Goal: Information Seeking & Learning: Compare options

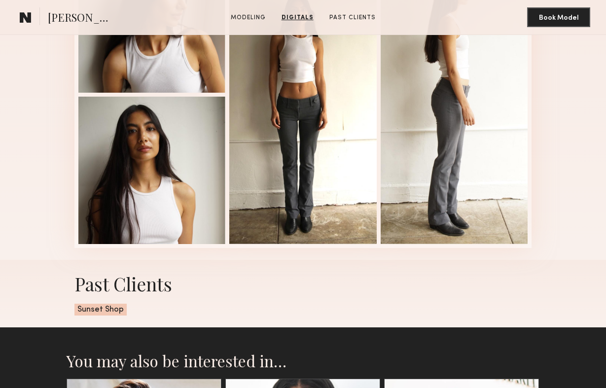
scroll to position [970, 0]
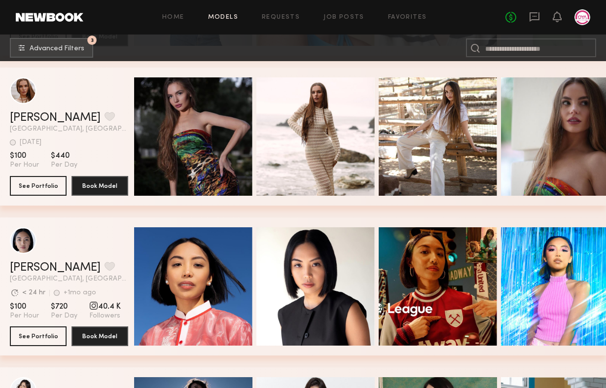
scroll to position [29857, 0]
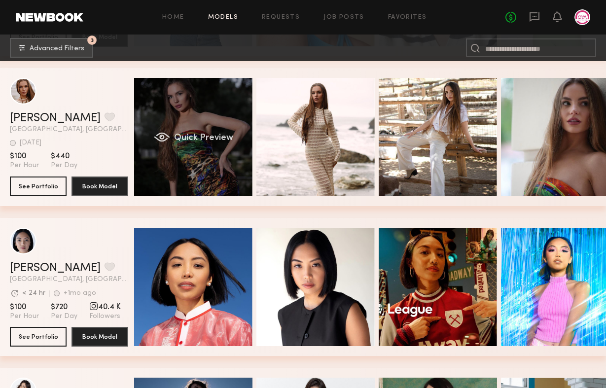
click at [186, 103] on div "Quick Preview" at bounding box center [193, 137] width 118 height 118
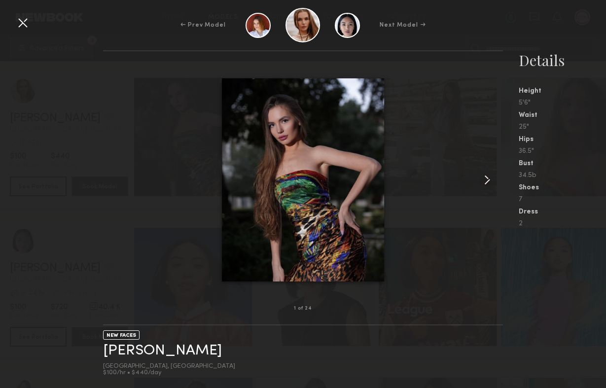
click at [493, 180] on common-icon at bounding box center [488, 180] width 16 height 16
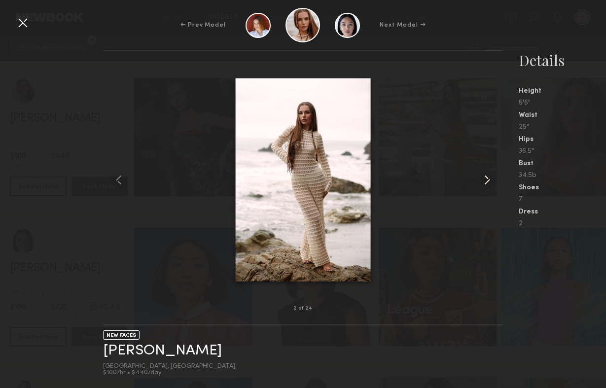
click at [493, 180] on common-icon at bounding box center [488, 180] width 16 height 16
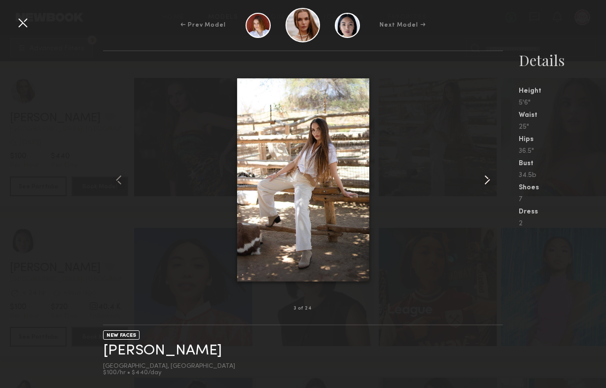
click at [493, 180] on common-icon at bounding box center [488, 180] width 16 height 16
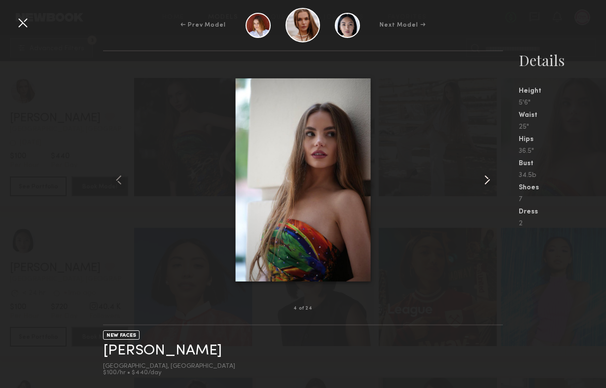
click at [493, 180] on common-icon at bounding box center [488, 180] width 16 height 16
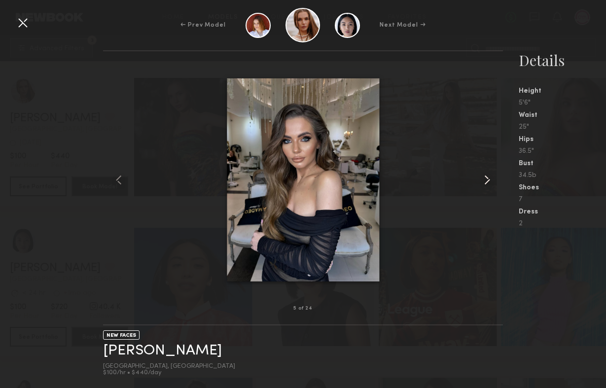
click at [493, 180] on common-icon at bounding box center [488, 180] width 16 height 16
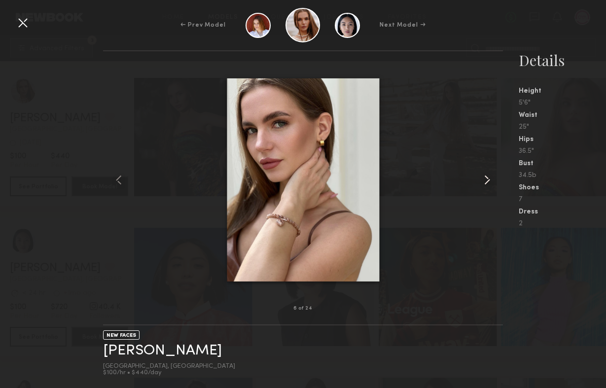
click at [493, 180] on common-icon at bounding box center [488, 180] width 16 height 16
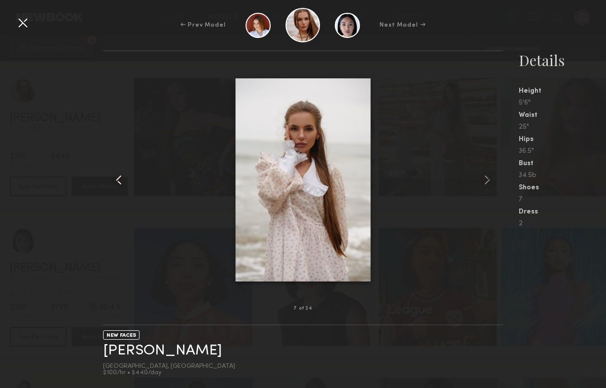
click at [116, 175] on common-icon at bounding box center [119, 180] width 16 height 16
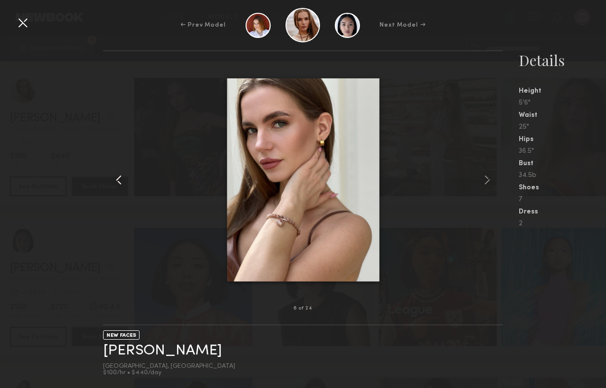
click at [116, 175] on common-icon at bounding box center [119, 180] width 16 height 16
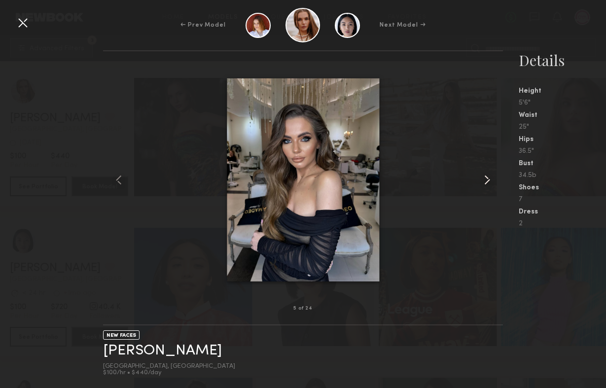
click at [486, 182] on common-icon at bounding box center [488, 180] width 16 height 16
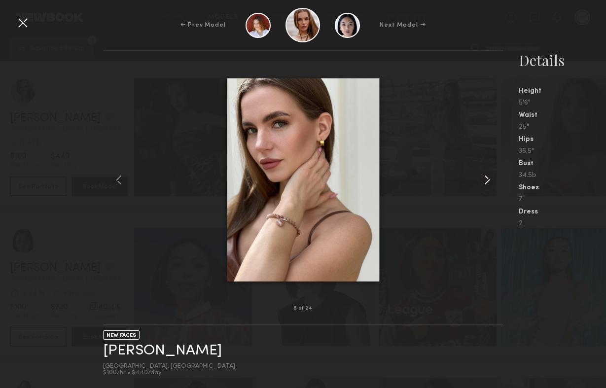
click at [486, 182] on common-icon at bounding box center [488, 180] width 16 height 16
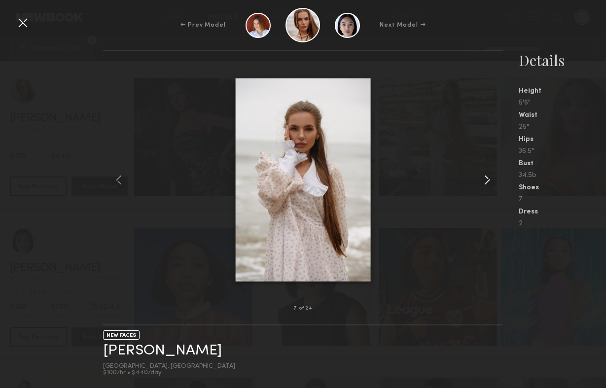
click at [486, 182] on common-icon at bounding box center [488, 180] width 16 height 16
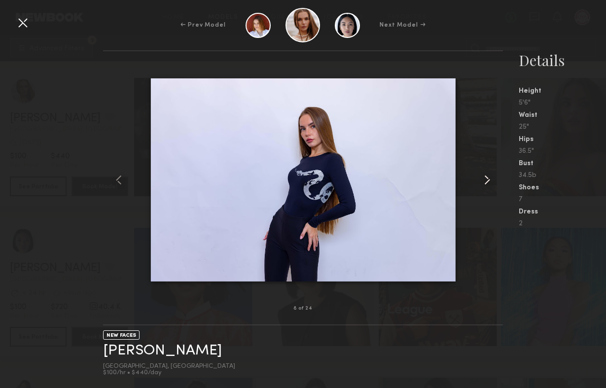
click at [486, 182] on common-icon at bounding box center [488, 180] width 16 height 16
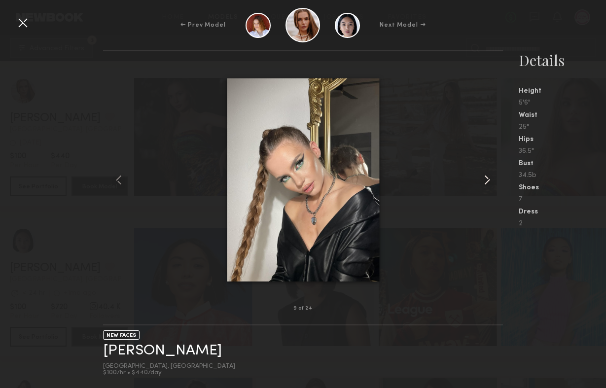
click at [486, 182] on common-icon at bounding box center [488, 180] width 16 height 16
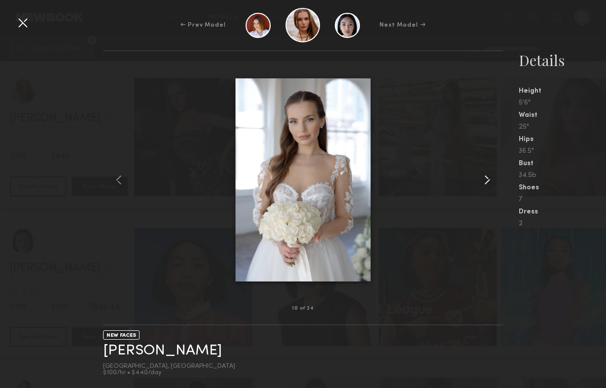
click at [486, 182] on common-icon at bounding box center [488, 180] width 16 height 16
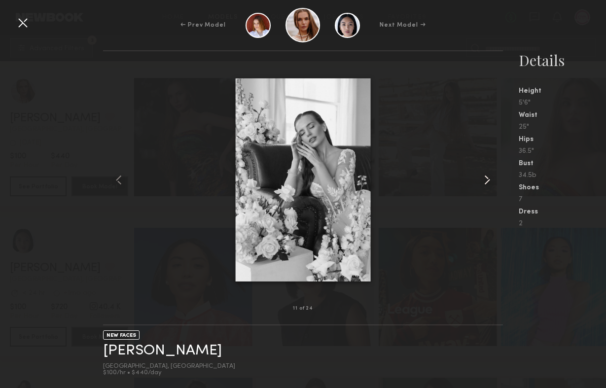
click at [486, 182] on common-icon at bounding box center [488, 180] width 16 height 16
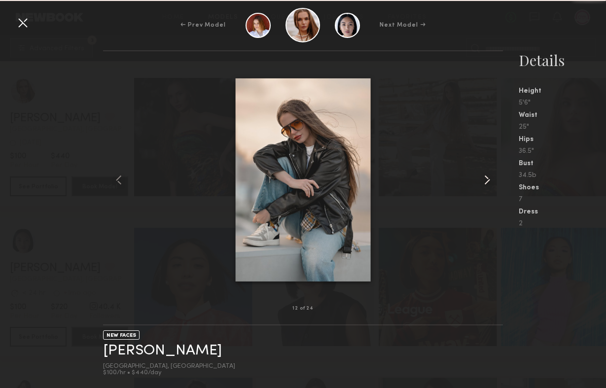
click at [486, 182] on common-icon at bounding box center [488, 180] width 16 height 16
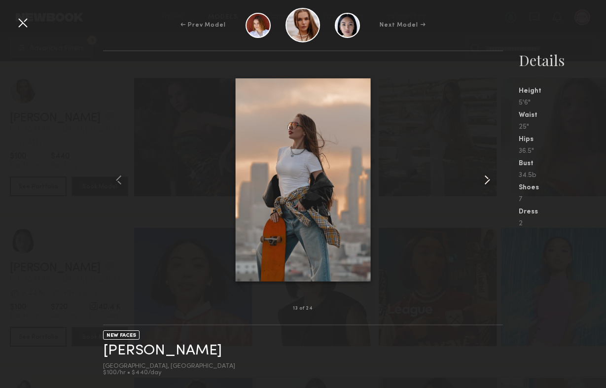
click at [486, 182] on common-icon at bounding box center [488, 180] width 16 height 16
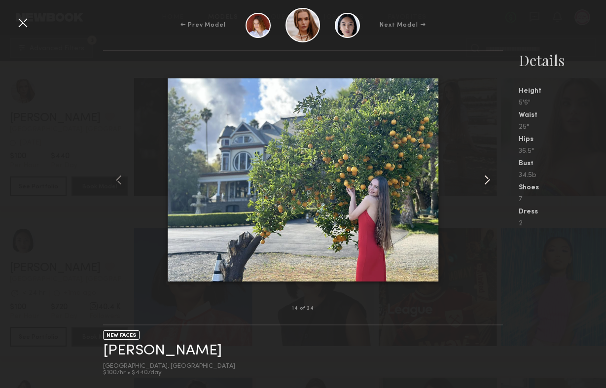
click at [486, 182] on common-icon at bounding box center [488, 180] width 16 height 16
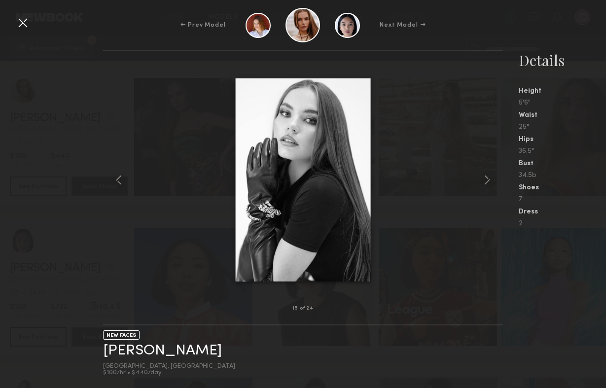
click at [27, 20] on div at bounding box center [23, 23] width 16 height 16
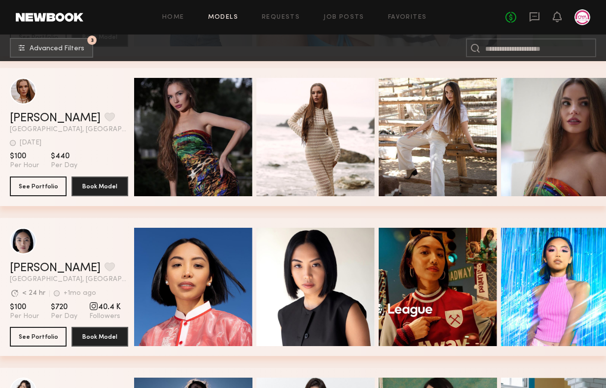
click at [90, 121] on div "Olena V. Favorite" at bounding box center [69, 118] width 118 height 12
click at [32, 188] on button "See Portfolio" at bounding box center [38, 186] width 57 height 20
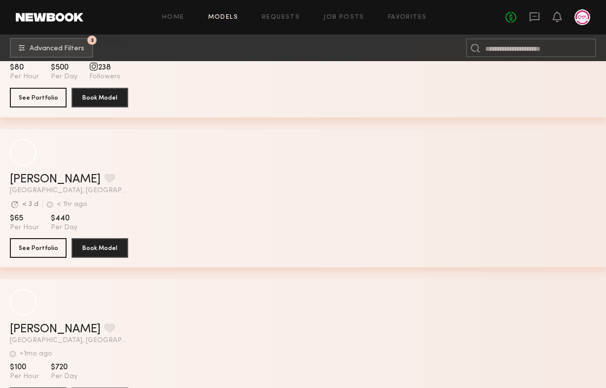
scroll to position [33246, 0]
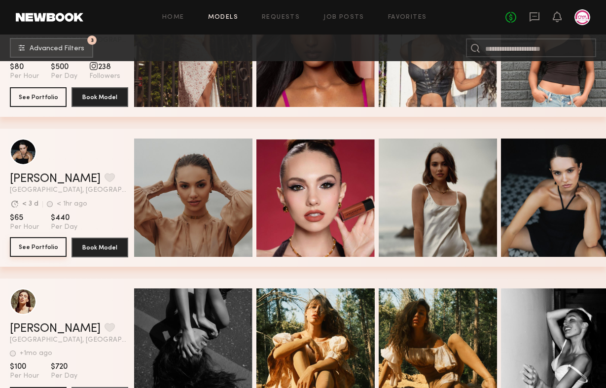
click at [22, 247] on button "See Portfolio" at bounding box center [38, 247] width 57 height 20
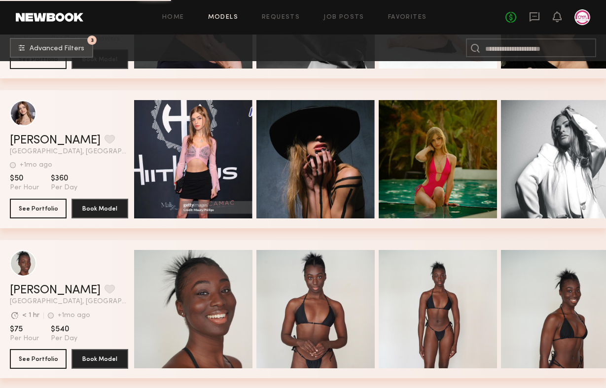
scroll to position [33674, 0]
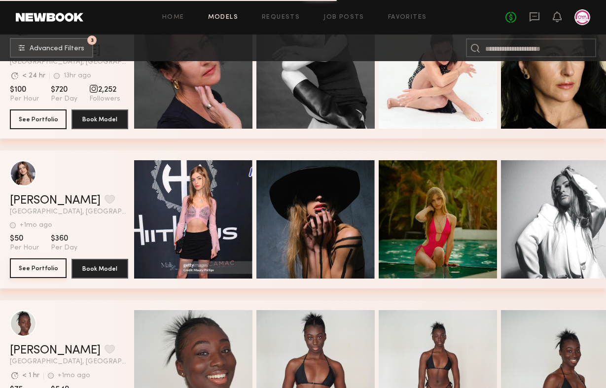
click at [40, 267] on button "See Portfolio" at bounding box center [38, 269] width 57 height 20
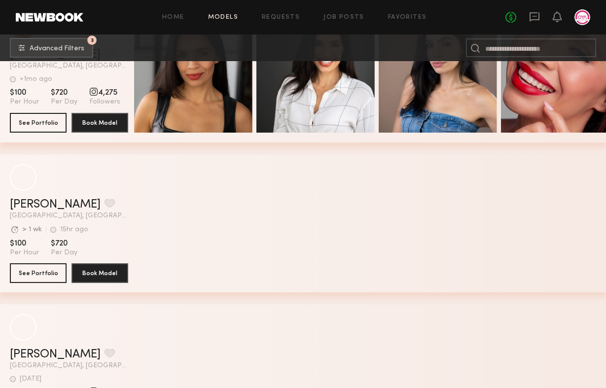
scroll to position [34273, 0]
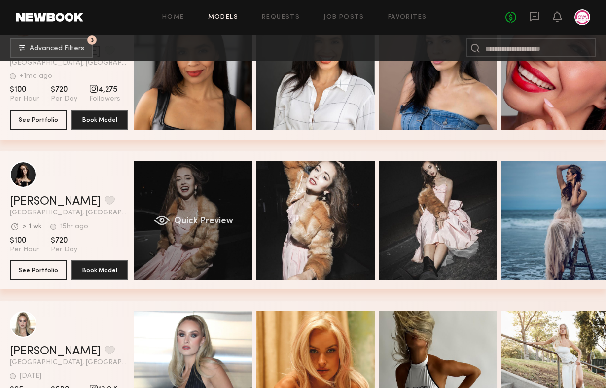
click at [167, 207] on div "Quick Preview" at bounding box center [193, 220] width 118 height 118
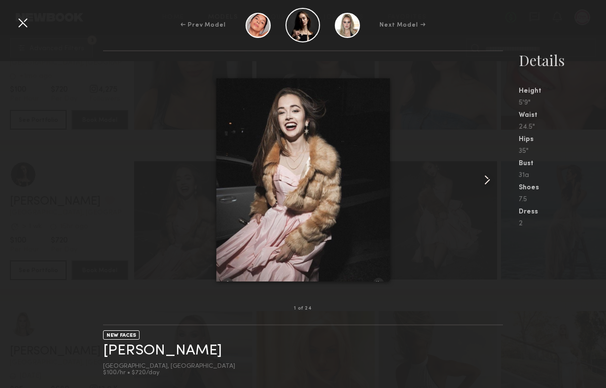
click at [485, 184] on common-icon at bounding box center [488, 180] width 16 height 16
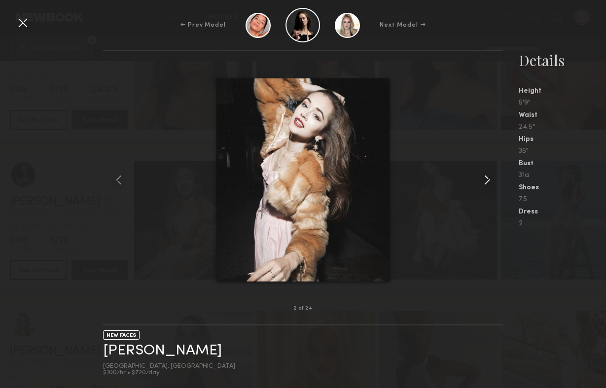
click at [485, 184] on common-icon at bounding box center [488, 180] width 16 height 16
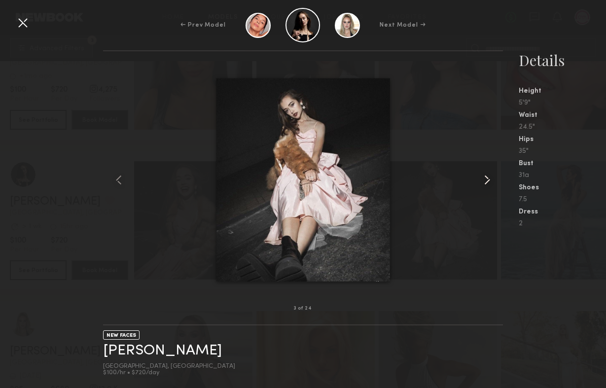
click at [485, 184] on common-icon at bounding box center [488, 180] width 16 height 16
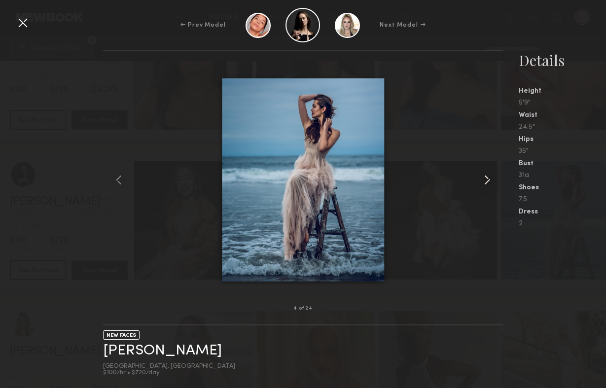
click at [485, 184] on common-icon at bounding box center [488, 180] width 16 height 16
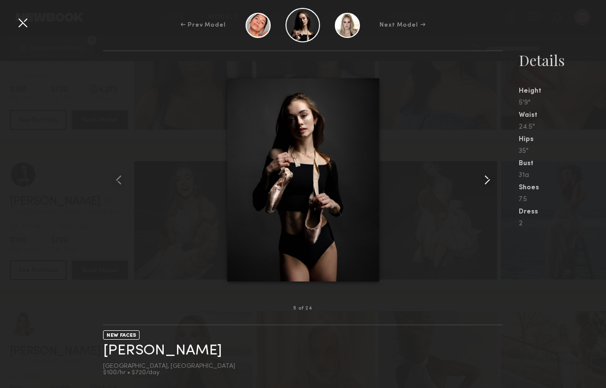
click at [485, 184] on common-icon at bounding box center [488, 180] width 16 height 16
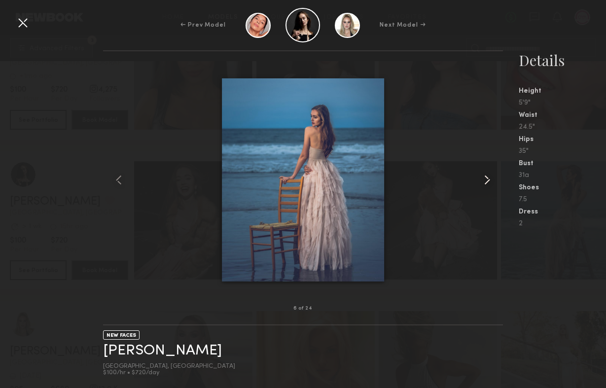
click at [485, 184] on common-icon at bounding box center [488, 180] width 16 height 16
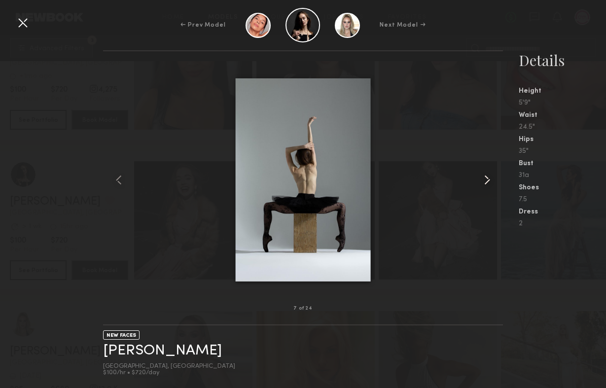
click at [485, 184] on common-icon at bounding box center [488, 180] width 16 height 16
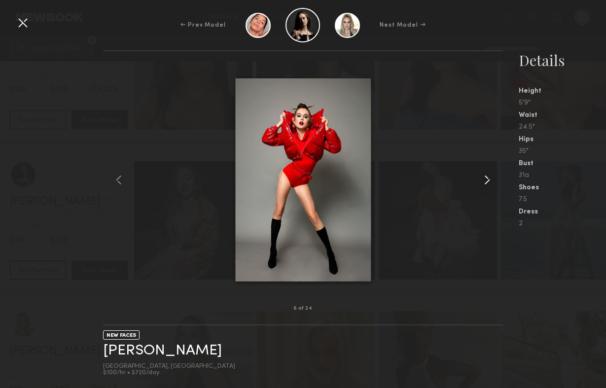
click at [485, 184] on common-icon at bounding box center [488, 180] width 16 height 16
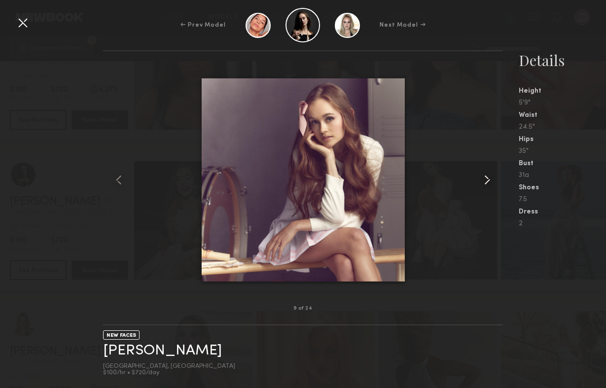
click at [485, 184] on common-icon at bounding box center [488, 180] width 16 height 16
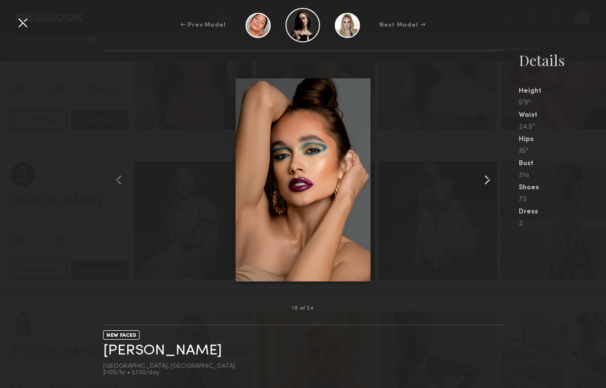
click at [485, 184] on common-icon at bounding box center [488, 180] width 16 height 16
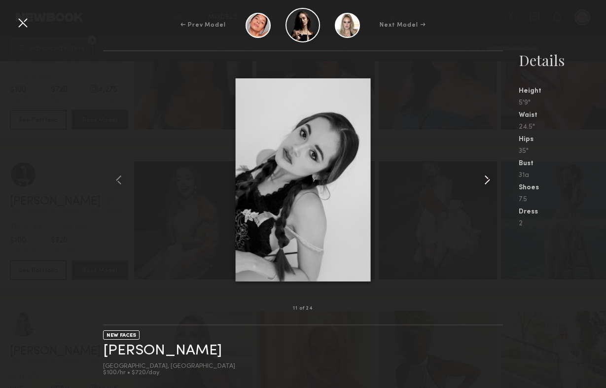
click at [485, 184] on common-icon at bounding box center [488, 180] width 16 height 16
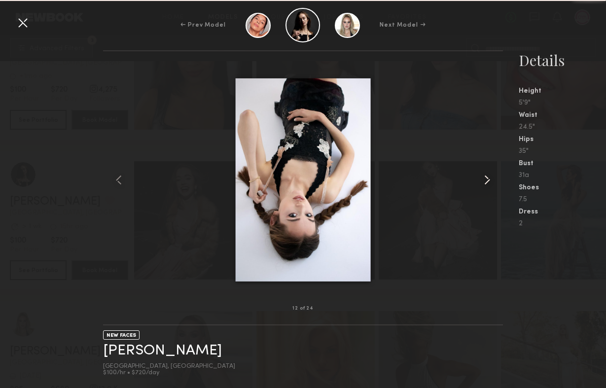
click at [485, 184] on common-icon at bounding box center [488, 180] width 16 height 16
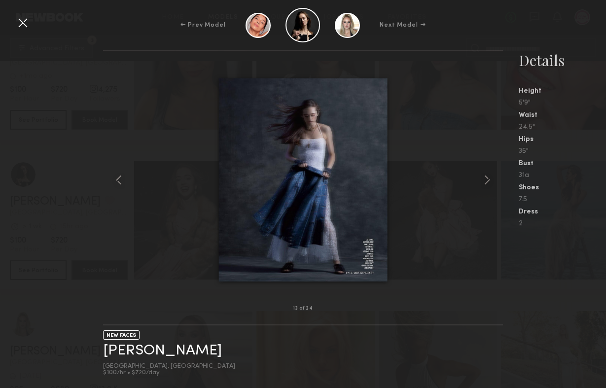
click at [20, 18] on div at bounding box center [23, 23] width 16 height 16
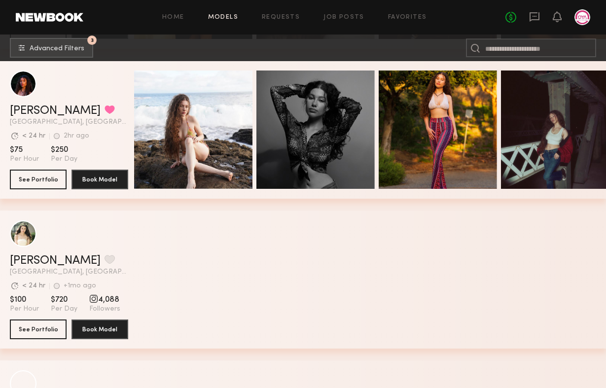
scroll to position [36014, 0]
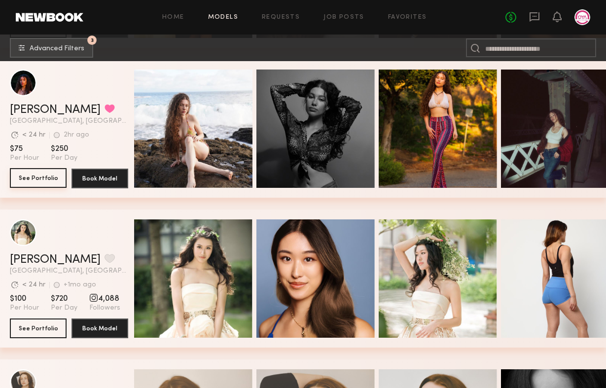
click at [38, 177] on button "See Portfolio" at bounding box center [38, 178] width 57 height 20
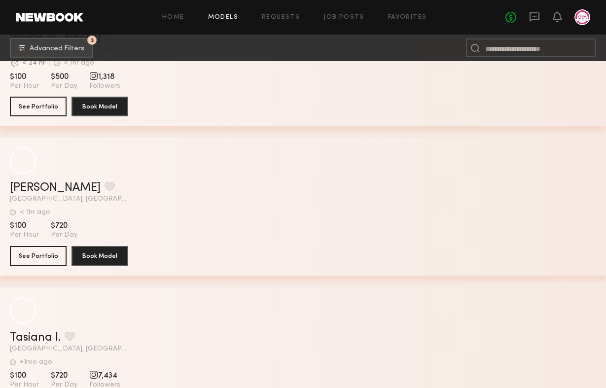
scroll to position [45170, 0]
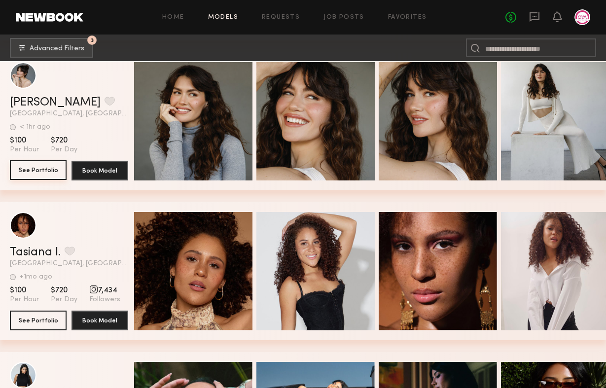
click at [47, 165] on button "See Portfolio" at bounding box center [38, 170] width 57 height 20
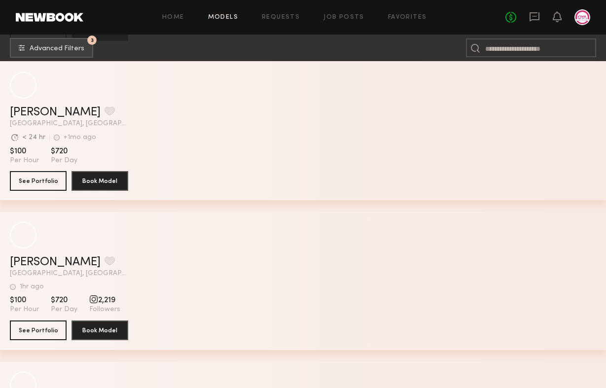
scroll to position [47414, 0]
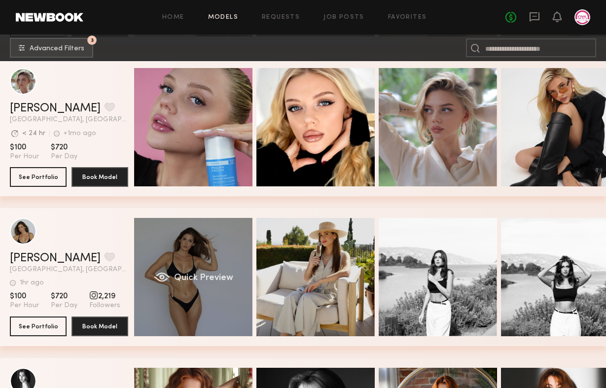
click at [159, 243] on div "Quick Preview" at bounding box center [193, 277] width 118 height 118
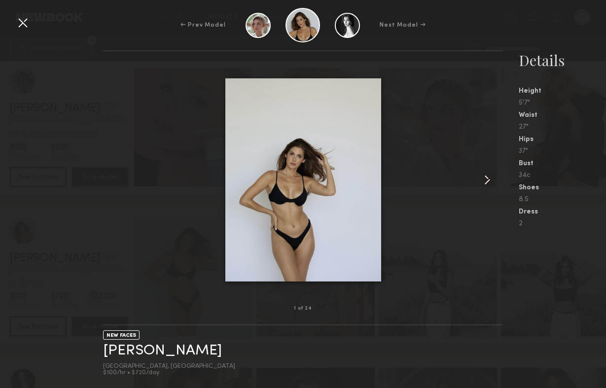
click at [488, 179] on common-icon at bounding box center [488, 180] width 16 height 16
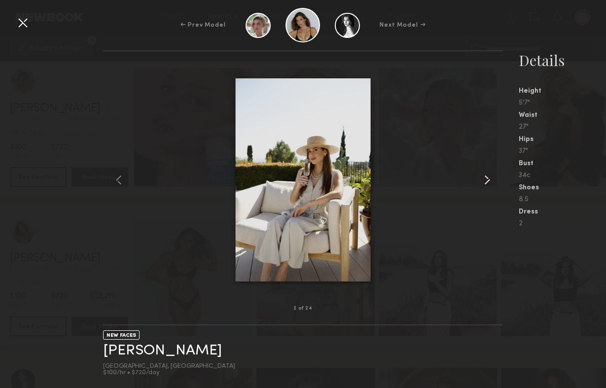
click at [488, 179] on common-icon at bounding box center [488, 180] width 16 height 16
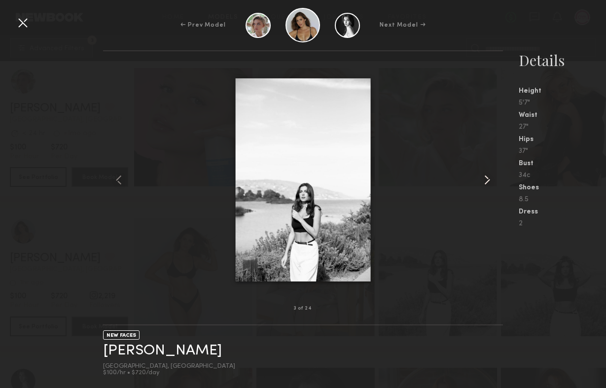
click at [488, 179] on common-icon at bounding box center [488, 180] width 16 height 16
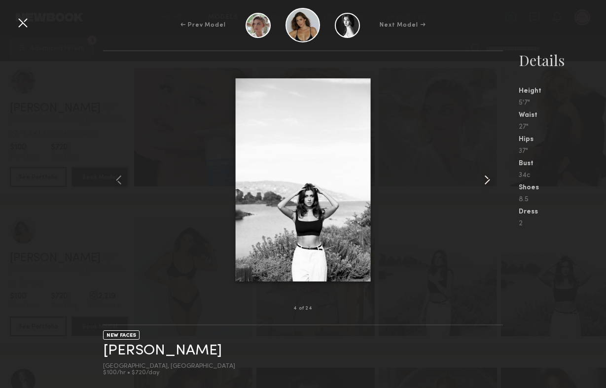
click at [488, 179] on common-icon at bounding box center [488, 180] width 16 height 16
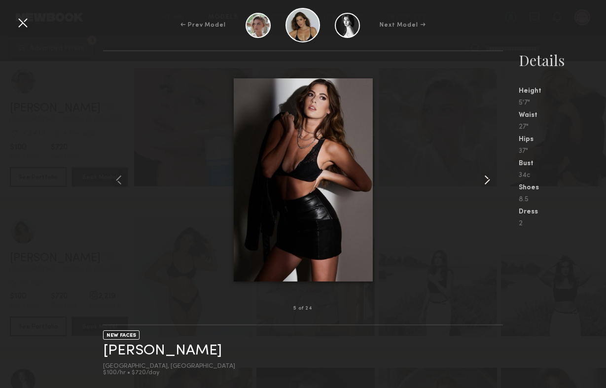
click at [488, 179] on common-icon at bounding box center [488, 180] width 16 height 16
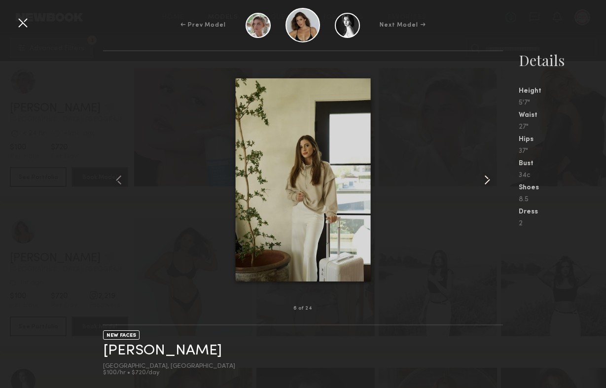
click at [488, 179] on common-icon at bounding box center [488, 180] width 16 height 16
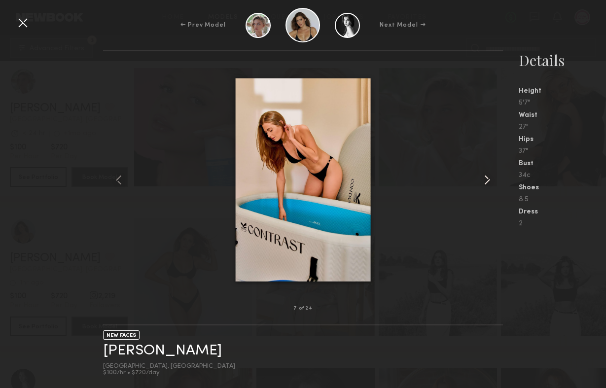
click at [488, 179] on common-icon at bounding box center [488, 180] width 16 height 16
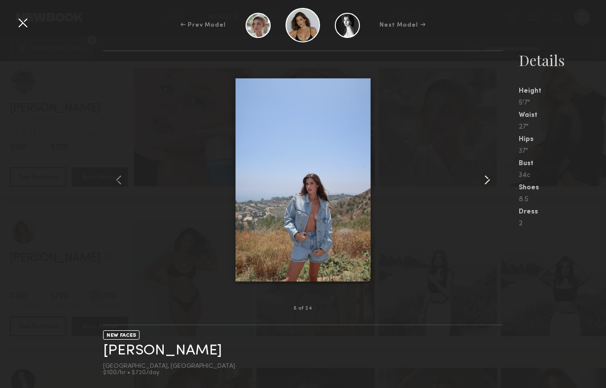
click at [488, 179] on common-icon at bounding box center [488, 180] width 16 height 16
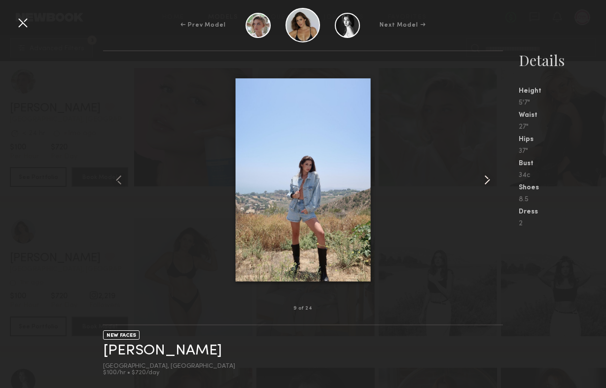
click at [488, 179] on common-icon at bounding box center [488, 180] width 16 height 16
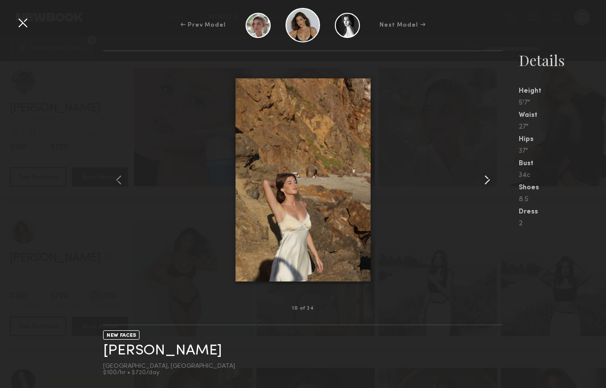
click at [488, 179] on common-icon at bounding box center [488, 180] width 16 height 16
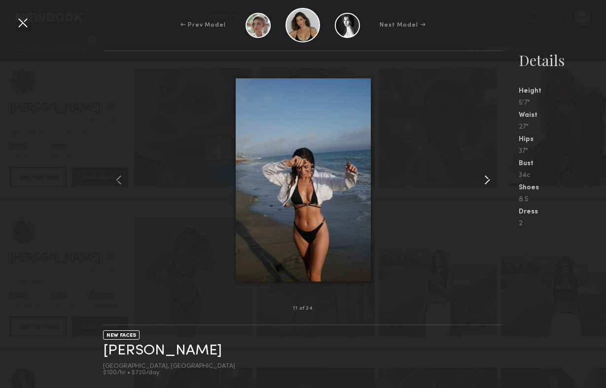
click at [488, 179] on common-icon at bounding box center [488, 180] width 16 height 16
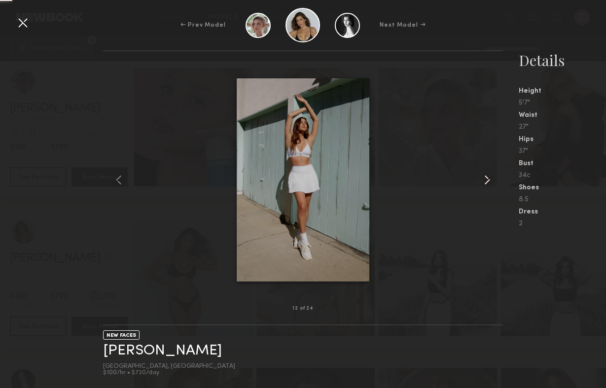
click at [488, 179] on common-icon at bounding box center [488, 180] width 16 height 16
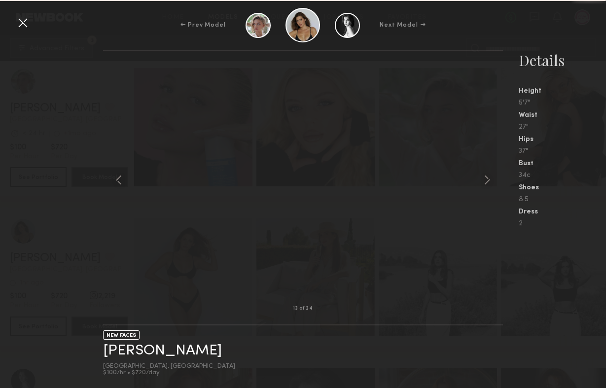
click at [488, 179] on common-icon at bounding box center [488, 180] width 16 height 16
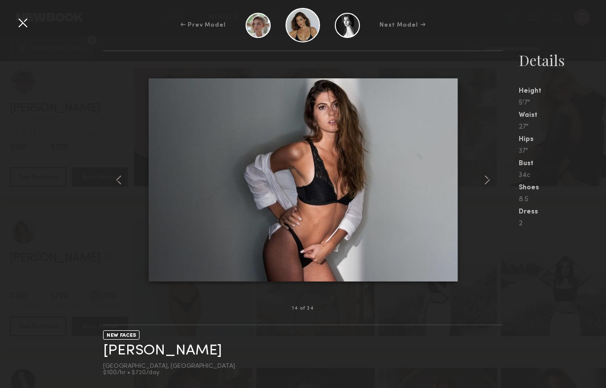
click at [24, 20] on div at bounding box center [23, 23] width 16 height 16
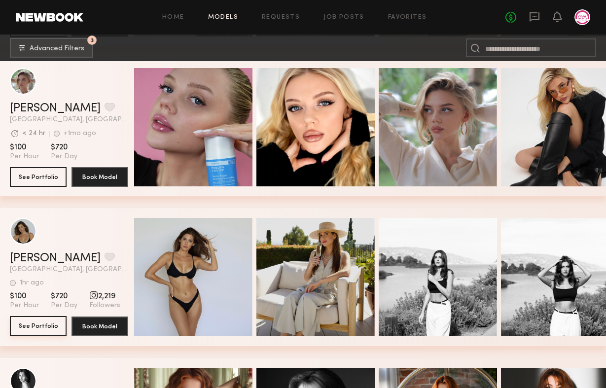
click at [52, 328] on button "See Portfolio" at bounding box center [38, 326] width 57 height 20
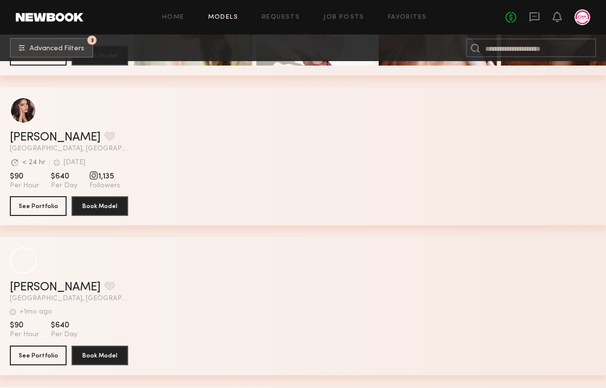
scroll to position [48739, 0]
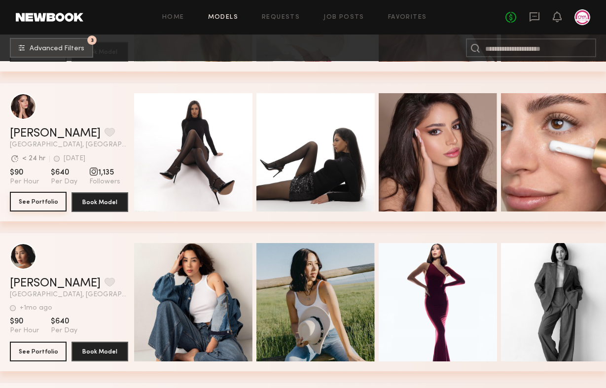
click at [51, 206] on button "See Portfolio" at bounding box center [38, 202] width 57 height 20
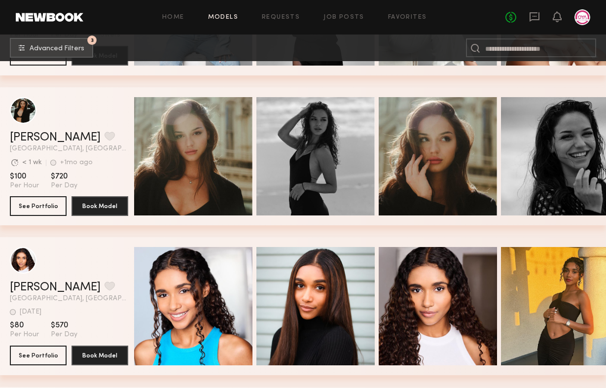
scroll to position [49161, 0]
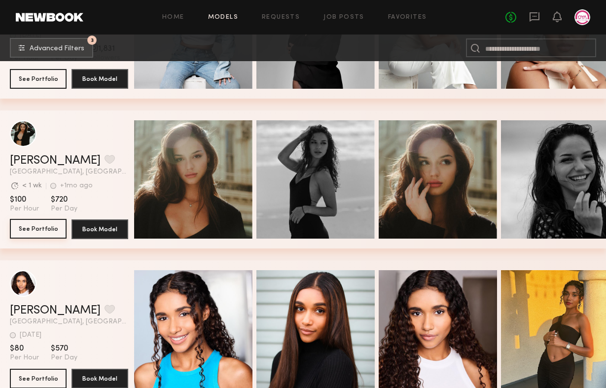
click at [33, 231] on button "See Portfolio" at bounding box center [38, 229] width 57 height 20
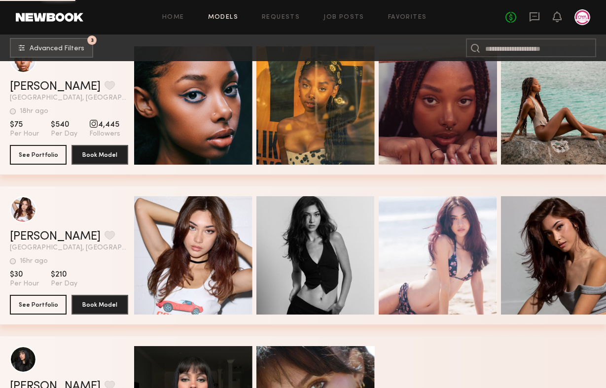
scroll to position [51787, 0]
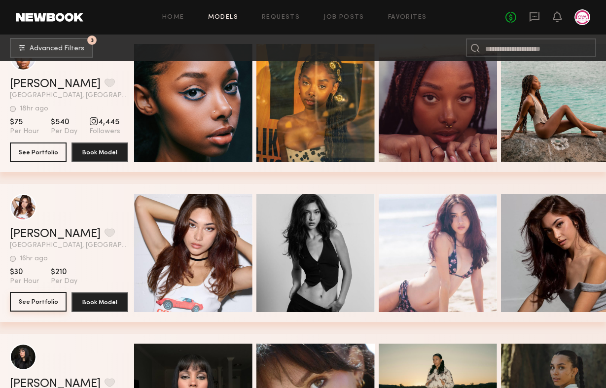
click at [46, 309] on button "See Portfolio" at bounding box center [38, 302] width 57 height 20
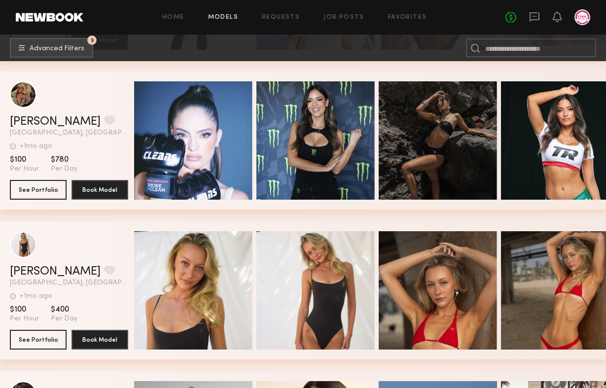
scroll to position [52791, 0]
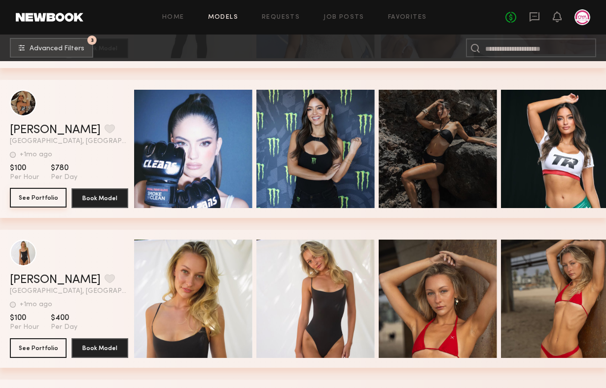
click at [30, 192] on button "See Portfolio" at bounding box center [38, 198] width 57 height 20
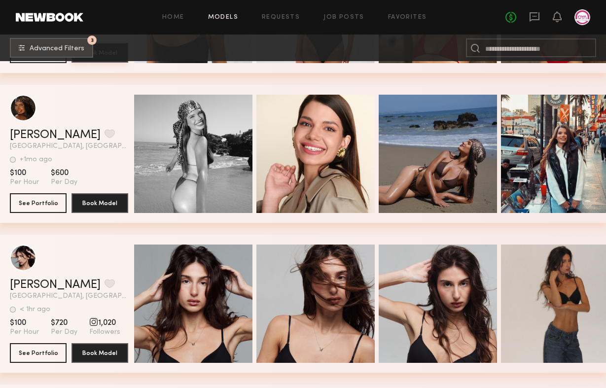
scroll to position [53087, 0]
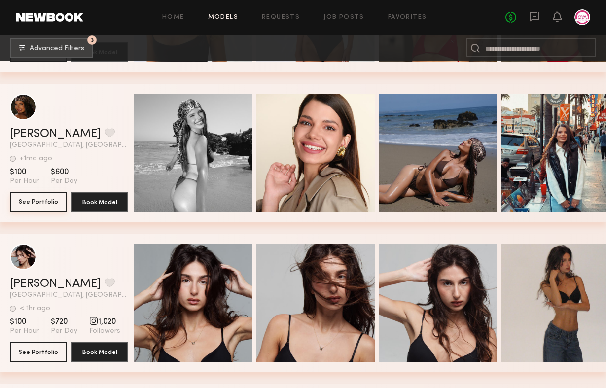
click at [49, 206] on button "See Portfolio" at bounding box center [38, 202] width 57 height 20
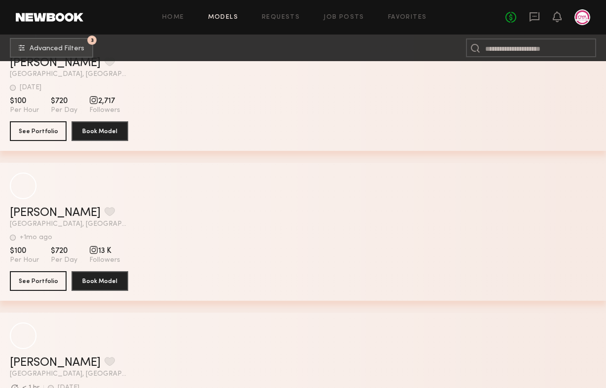
scroll to position [61258, 0]
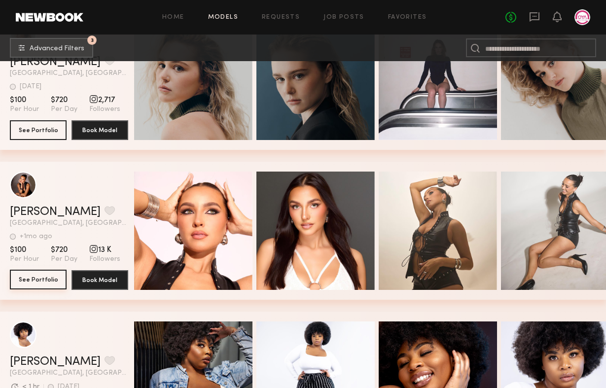
click at [27, 287] on button "See Portfolio" at bounding box center [38, 280] width 57 height 20
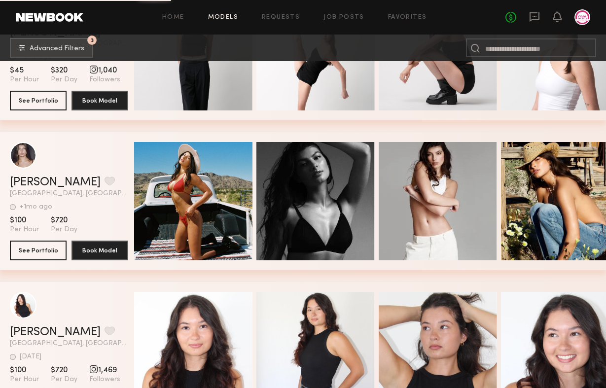
scroll to position [62807, 0]
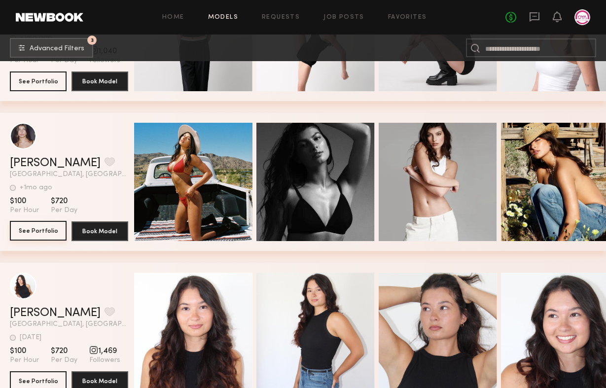
click at [50, 222] on button "See Portfolio" at bounding box center [38, 231] width 57 height 20
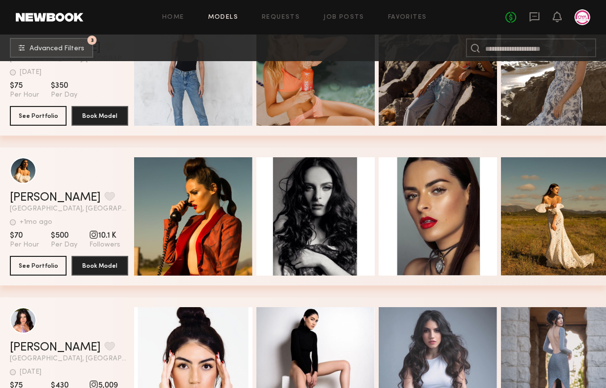
scroll to position [63508, 0]
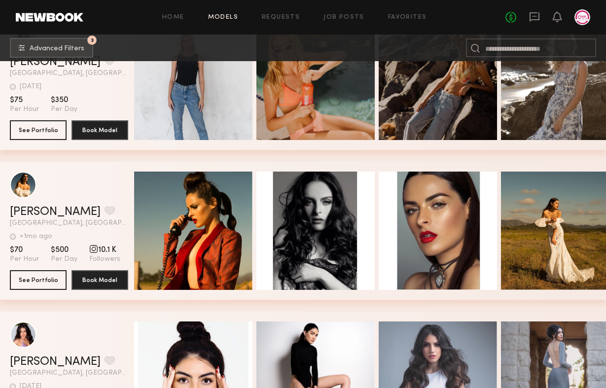
click at [37, 268] on section "Lilian E. Favorite Los Angeles, CA +1mo ago Last Online View Portfolio +1mo ago…" at bounding box center [69, 231] width 118 height 138
click at [31, 279] on button "See Portfolio" at bounding box center [38, 280] width 57 height 20
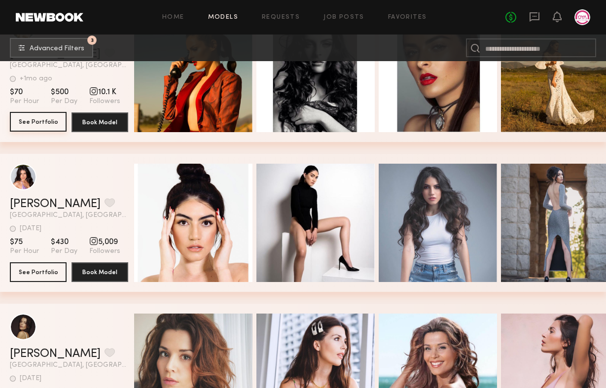
scroll to position [63757, 0]
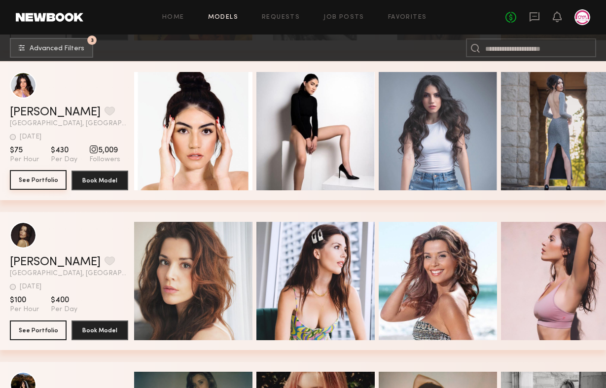
click at [29, 180] on button "See Portfolio" at bounding box center [38, 180] width 57 height 20
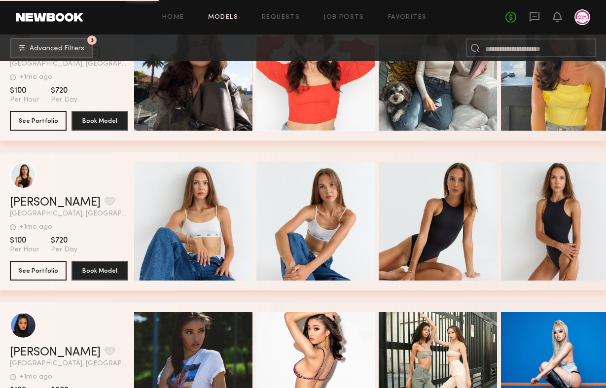
scroll to position [64656, 0]
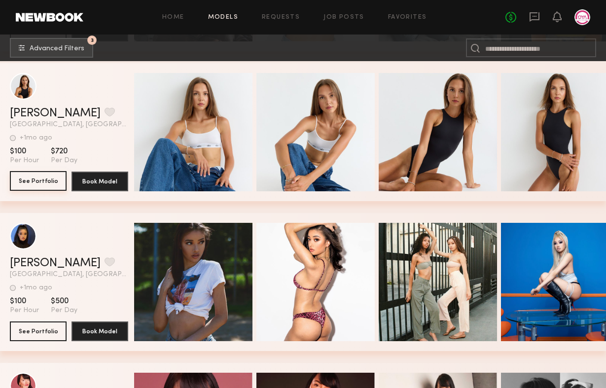
click at [33, 189] on button "See Portfolio" at bounding box center [38, 181] width 57 height 20
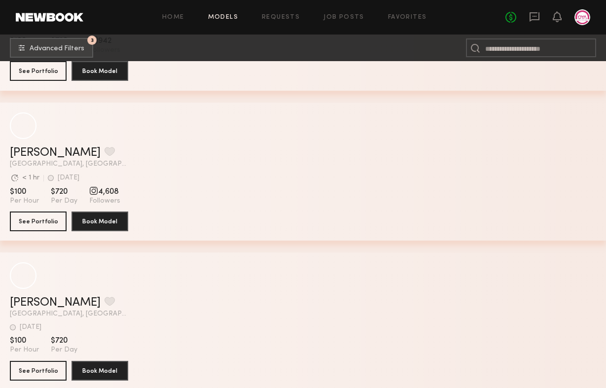
scroll to position [74223, 0]
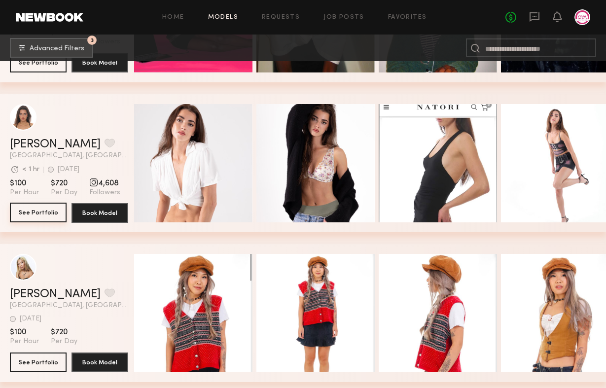
click at [37, 212] on button "See Portfolio" at bounding box center [38, 213] width 57 height 20
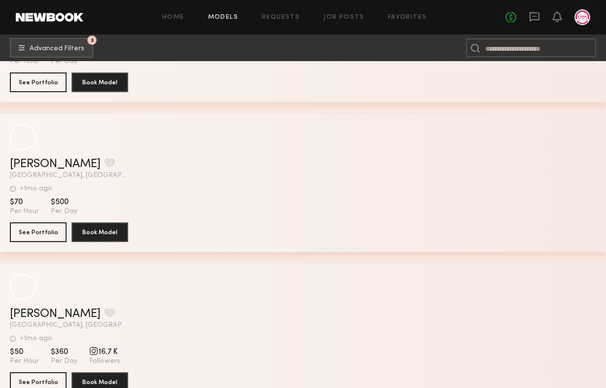
scroll to position [84549, 0]
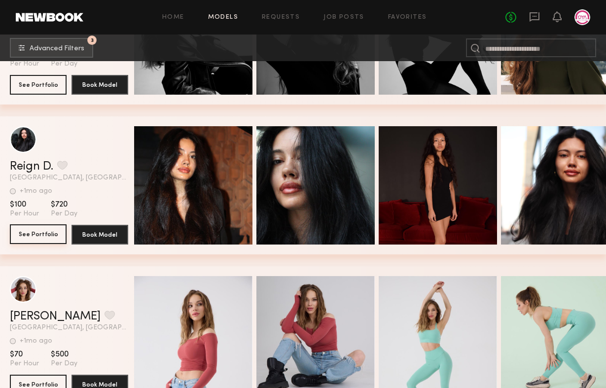
click at [47, 238] on button "See Portfolio" at bounding box center [38, 234] width 57 height 20
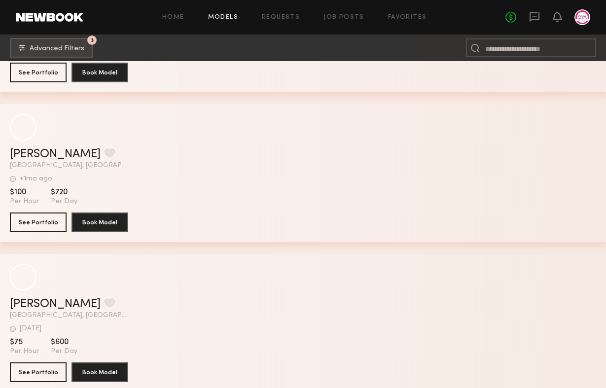
scroll to position [101511, 0]
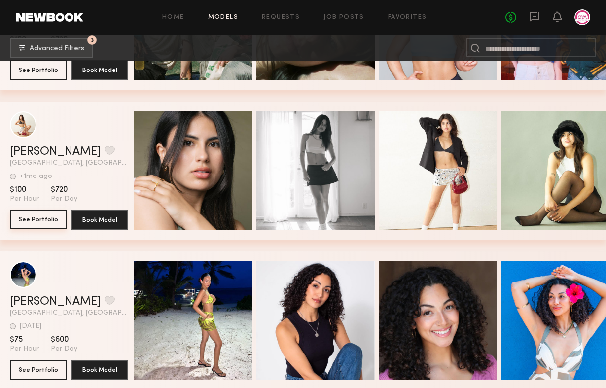
click at [33, 216] on button "See Portfolio" at bounding box center [38, 220] width 57 height 20
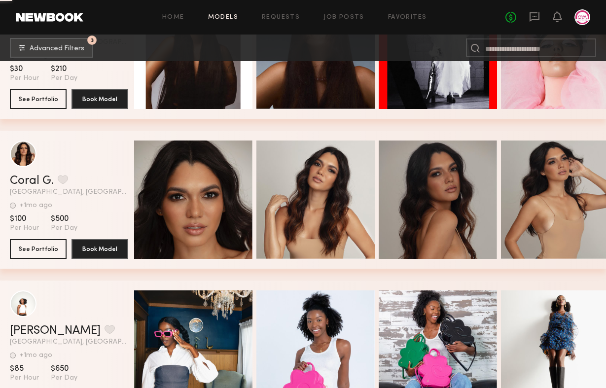
scroll to position [105546, 0]
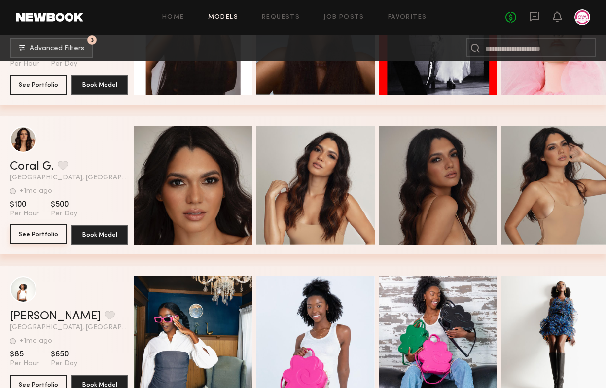
click at [30, 236] on button "See Portfolio" at bounding box center [38, 234] width 57 height 20
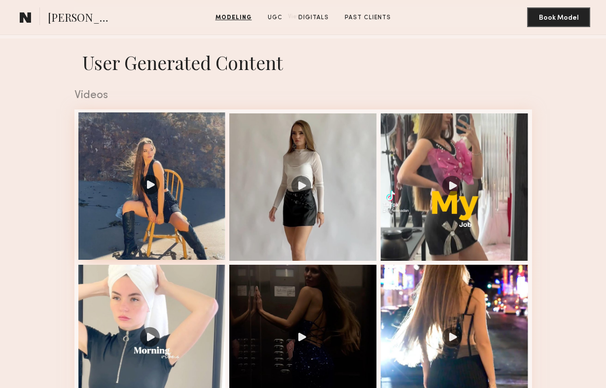
scroll to position [895, 0]
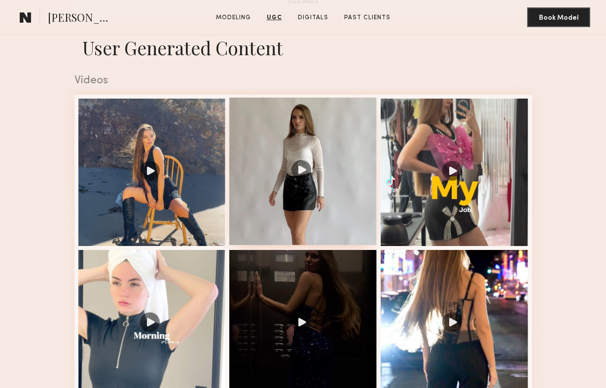
click at [293, 169] on div at bounding box center [303, 172] width 148 height 148
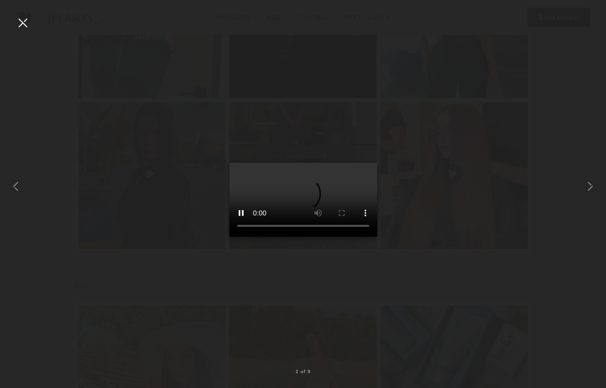
scroll to position [1207, 0]
click at [585, 194] on div at bounding box center [594, 186] width 24 height 341
click at [27, 21] on div at bounding box center [23, 23] width 16 height 16
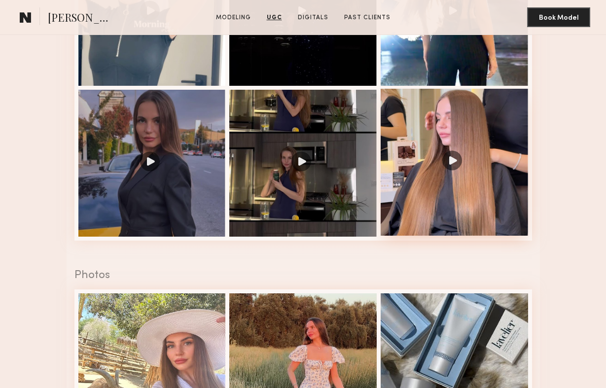
click at [453, 159] on div at bounding box center [455, 163] width 148 height 148
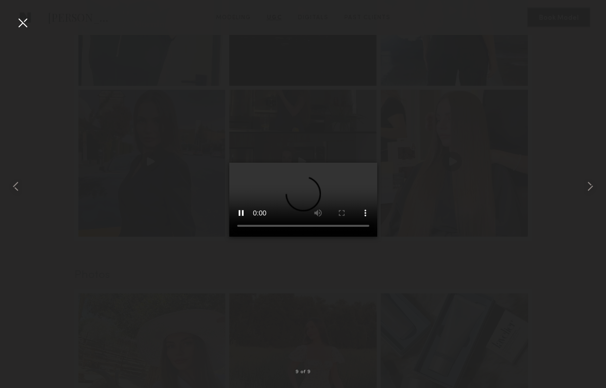
click at [17, 23] on div at bounding box center [23, 23] width 16 height 16
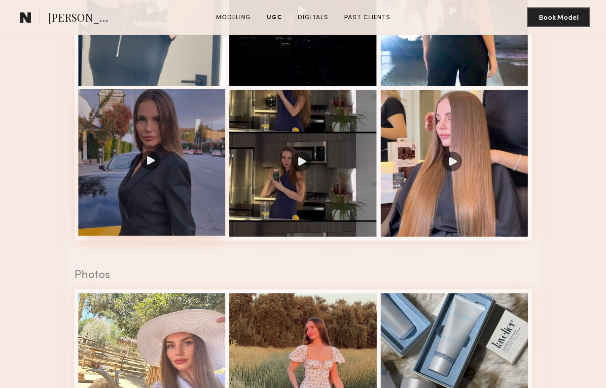
click at [178, 137] on div at bounding box center [152, 163] width 148 height 148
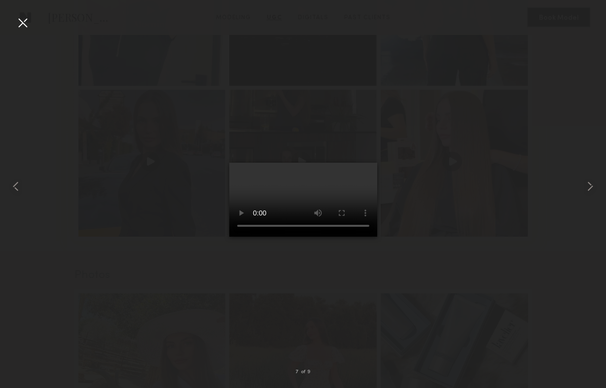
click at [26, 20] on div at bounding box center [23, 23] width 16 height 16
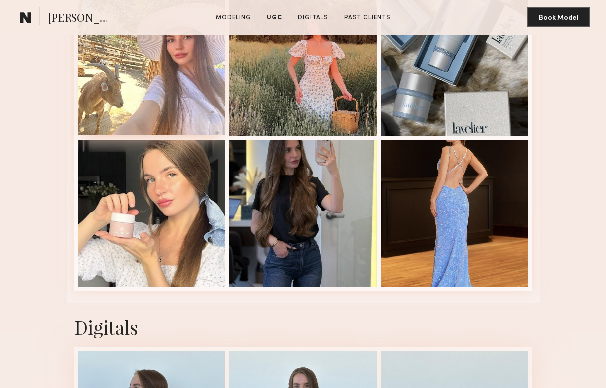
scroll to position [1529, 0]
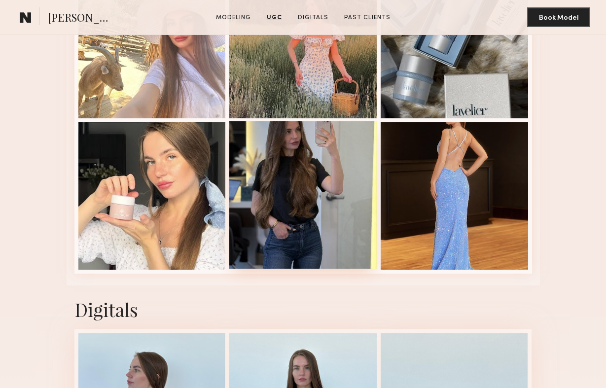
click at [299, 165] on div at bounding box center [303, 195] width 148 height 148
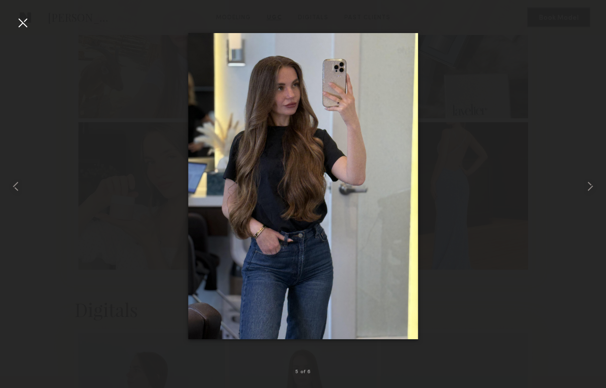
click at [25, 22] on div at bounding box center [23, 23] width 16 height 16
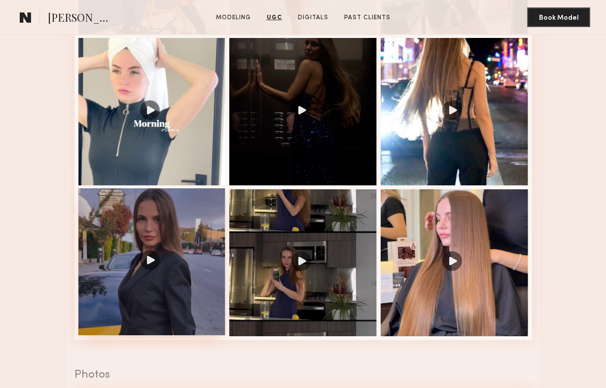
scroll to position [1001, 0]
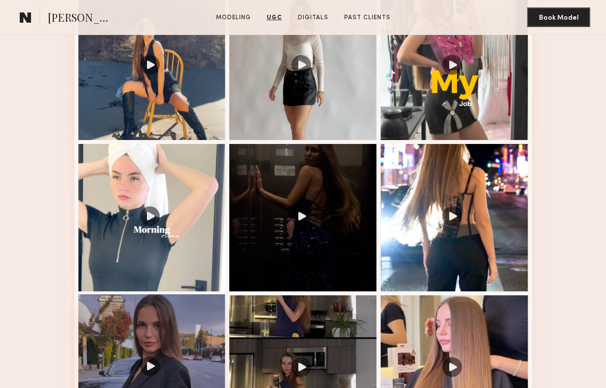
click at [165, 218] on div at bounding box center [152, 218] width 148 height 148
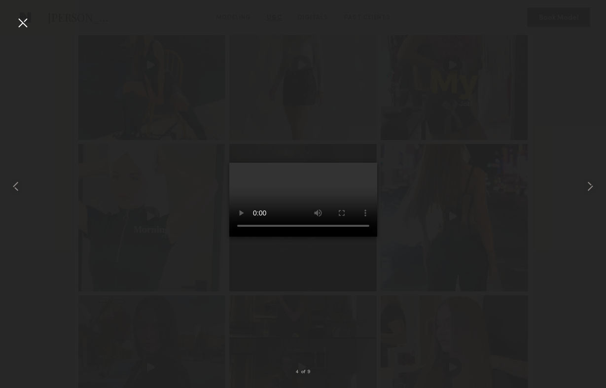
click at [26, 24] on div at bounding box center [23, 23] width 16 height 16
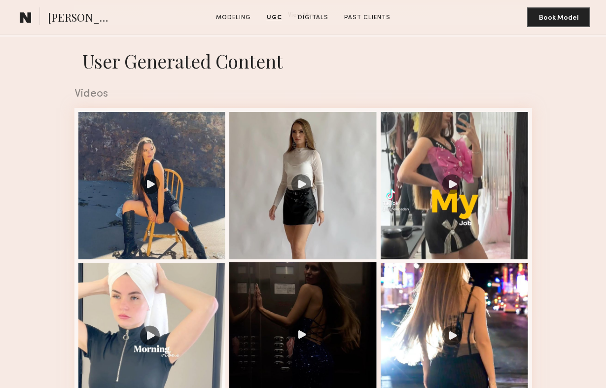
scroll to position [861, 0]
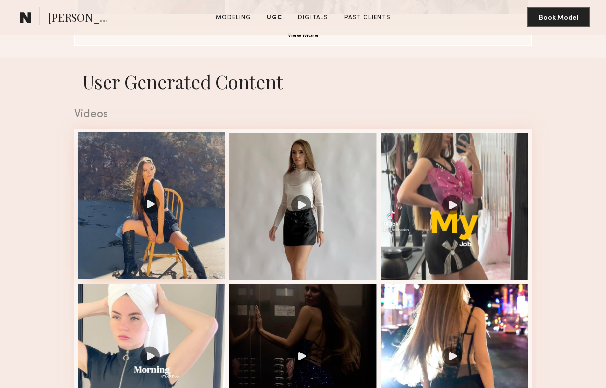
click at [180, 191] on div at bounding box center [152, 206] width 148 height 148
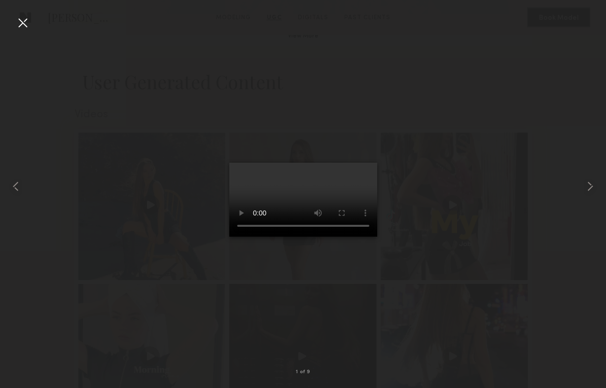
click at [20, 23] on div at bounding box center [23, 23] width 16 height 16
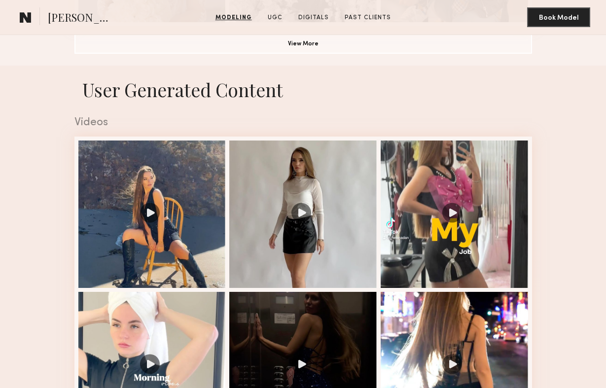
scroll to position [855, 0]
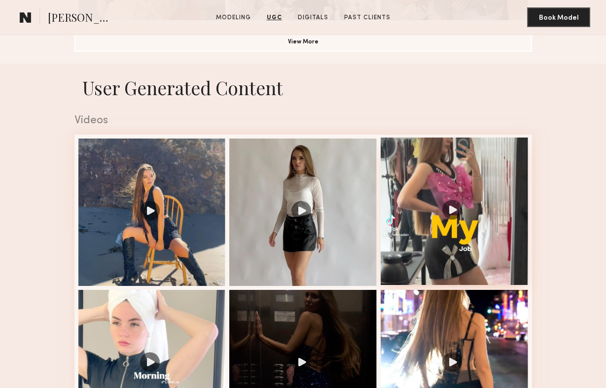
click at [421, 196] on div at bounding box center [455, 212] width 148 height 148
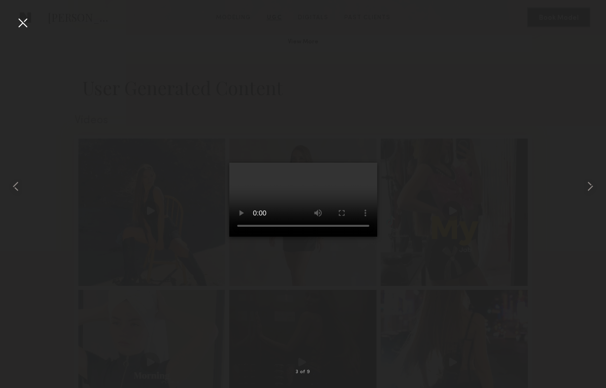
click at [22, 28] on div at bounding box center [23, 23] width 16 height 16
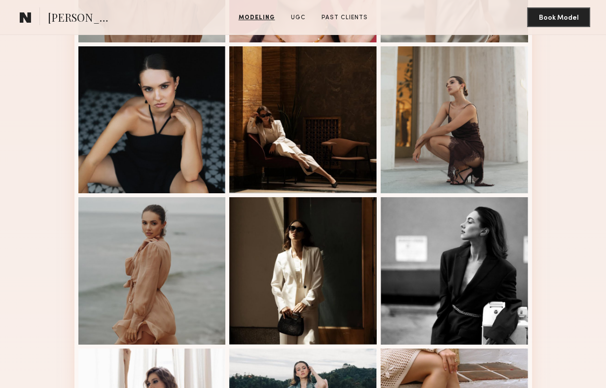
scroll to position [379, 0]
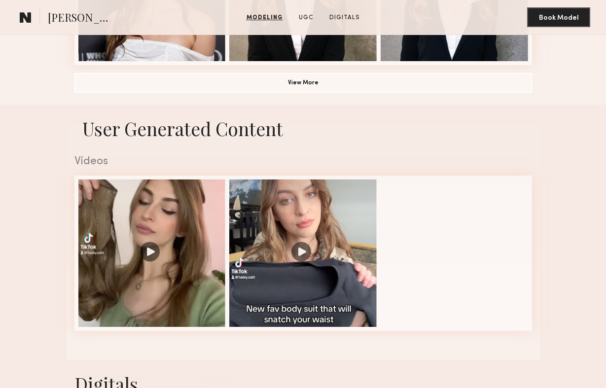
scroll to position [939, 0]
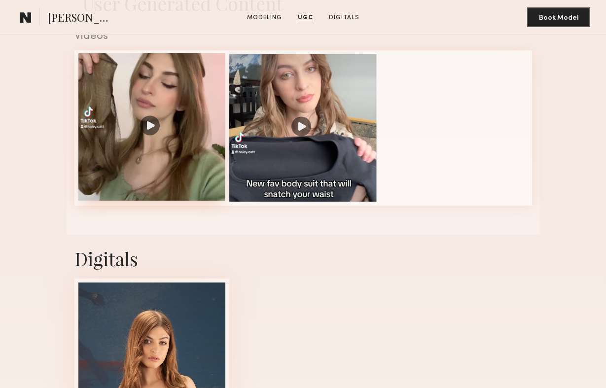
click at [160, 126] on div at bounding box center [152, 127] width 148 height 148
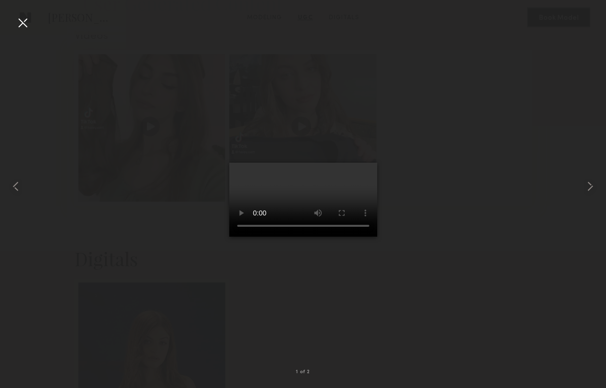
click at [20, 23] on div at bounding box center [23, 23] width 16 height 16
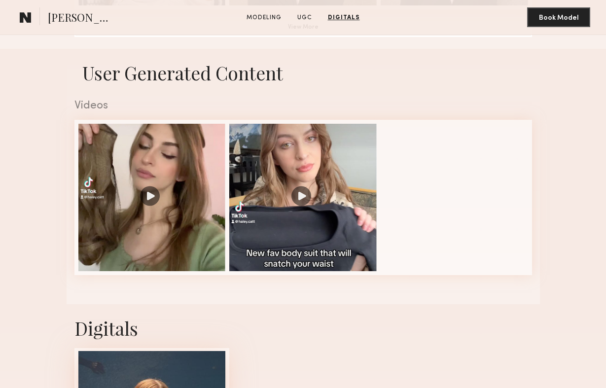
scroll to position [797, 0]
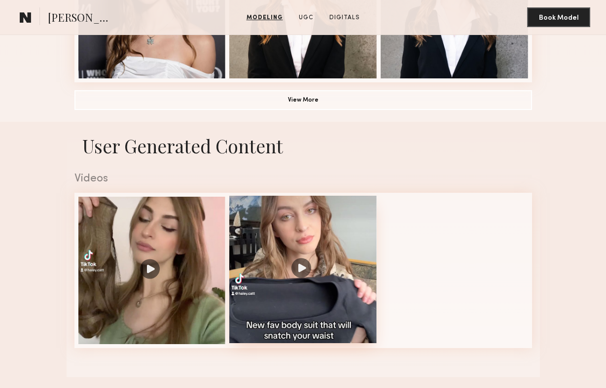
click at [273, 267] on div at bounding box center [303, 270] width 148 height 148
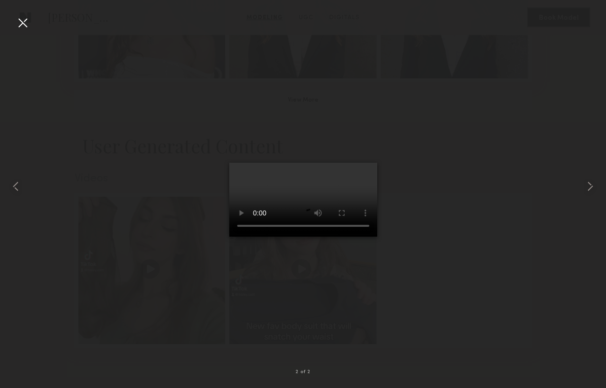
click at [25, 17] on div at bounding box center [23, 23] width 16 height 16
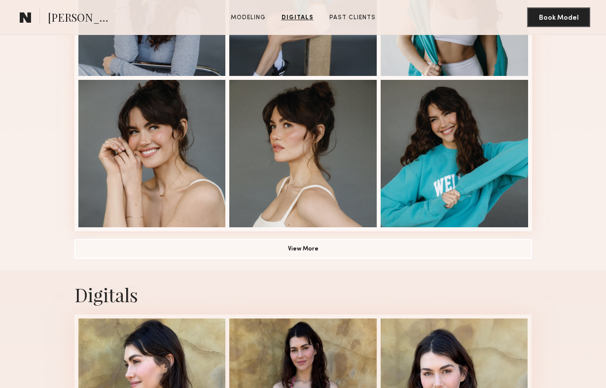
scroll to position [627, 0]
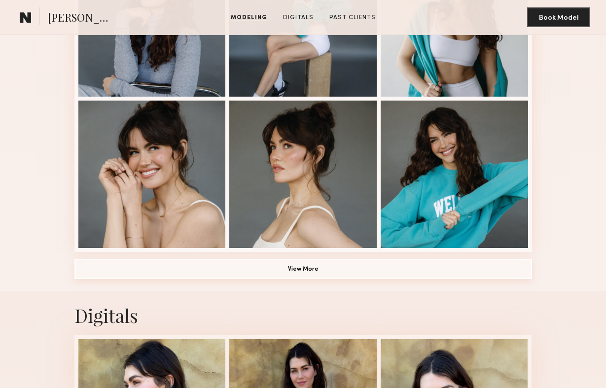
click at [147, 264] on button "View More" at bounding box center [303, 269] width 458 height 20
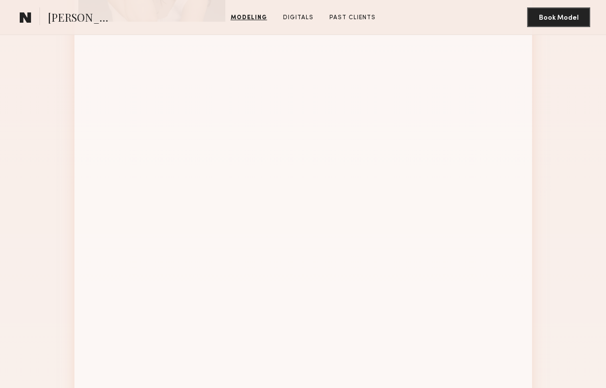
scroll to position [1007, 0]
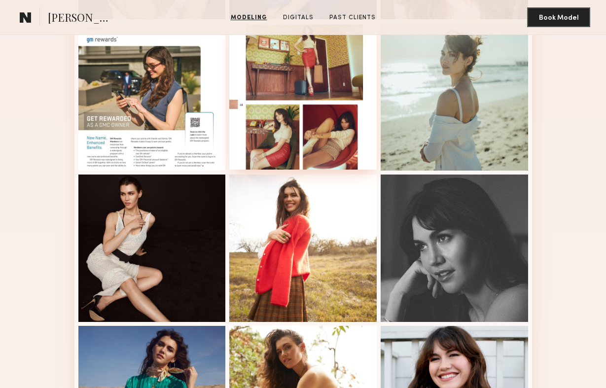
click at [296, 83] on div at bounding box center [303, 96] width 148 height 148
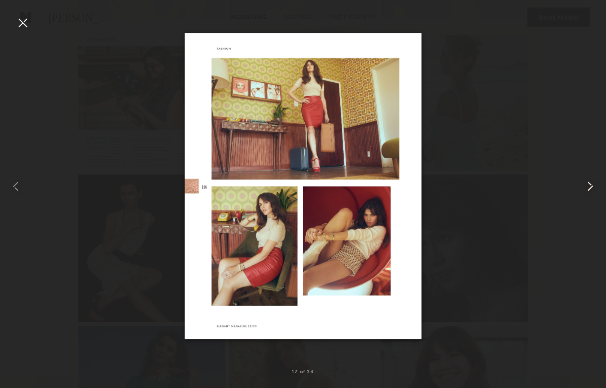
click at [592, 183] on common-icon at bounding box center [591, 187] width 16 height 16
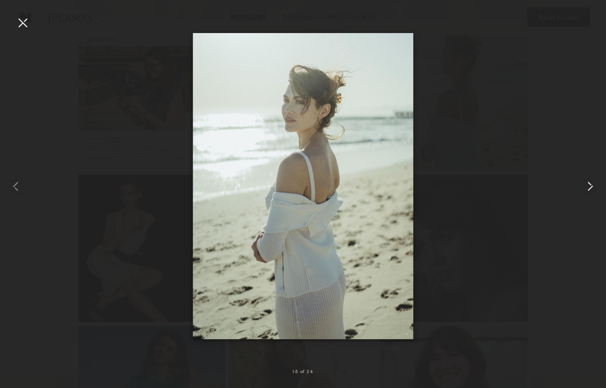
click at [592, 183] on common-icon at bounding box center [591, 187] width 16 height 16
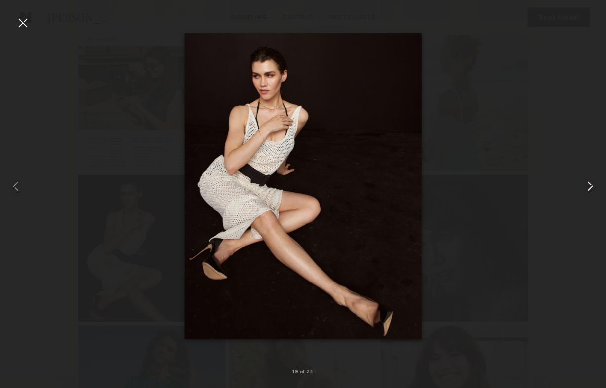
click at [592, 183] on common-icon at bounding box center [591, 187] width 16 height 16
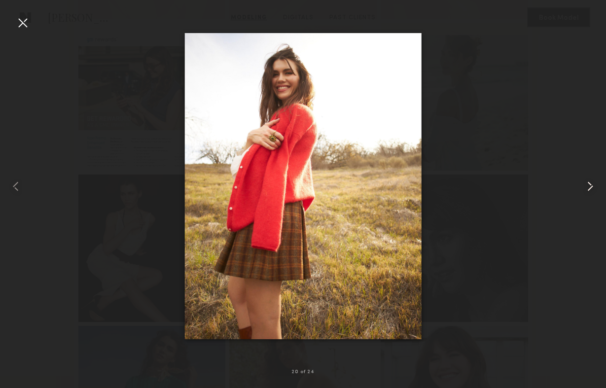
click at [592, 183] on common-icon at bounding box center [591, 187] width 16 height 16
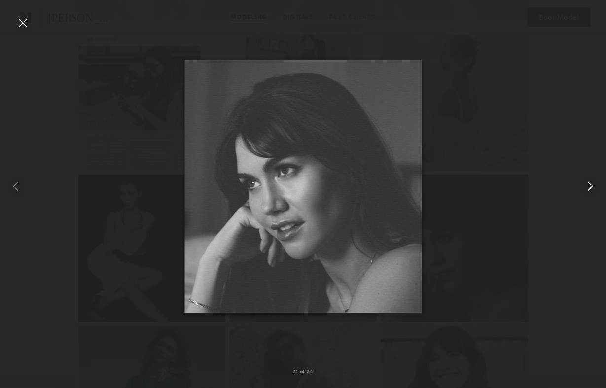
click at [592, 183] on common-icon at bounding box center [591, 187] width 16 height 16
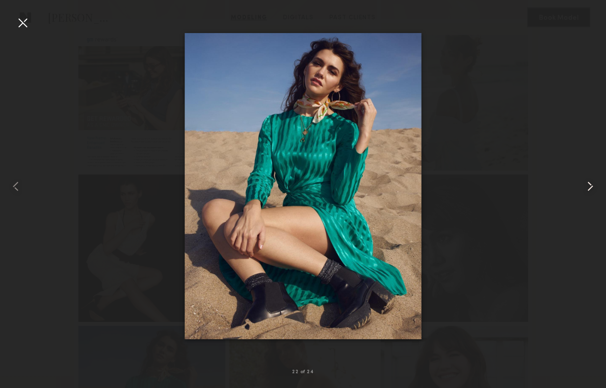
click at [592, 183] on common-icon at bounding box center [591, 187] width 16 height 16
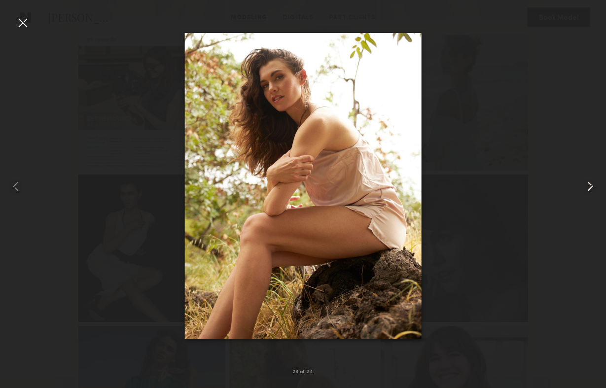
click at [592, 183] on common-icon at bounding box center [591, 187] width 16 height 16
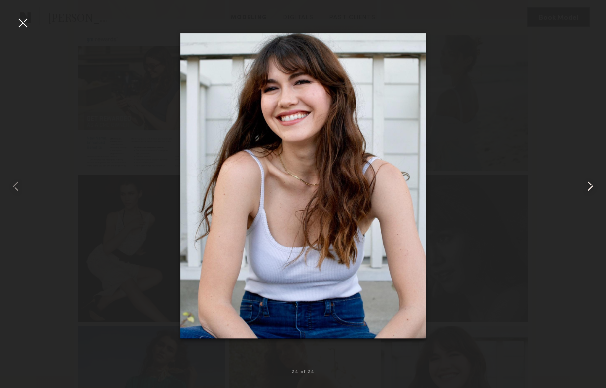
click at [592, 183] on common-icon at bounding box center [591, 187] width 16 height 16
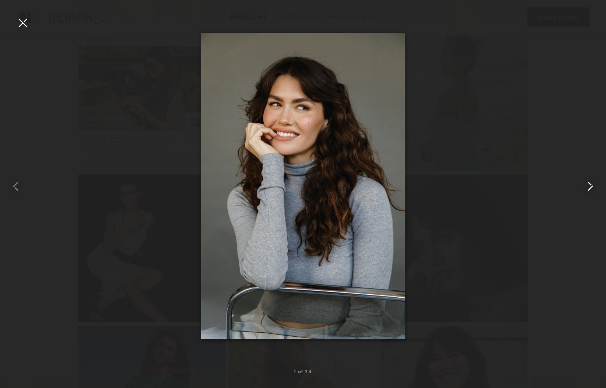
click at [592, 183] on common-icon at bounding box center [591, 187] width 16 height 16
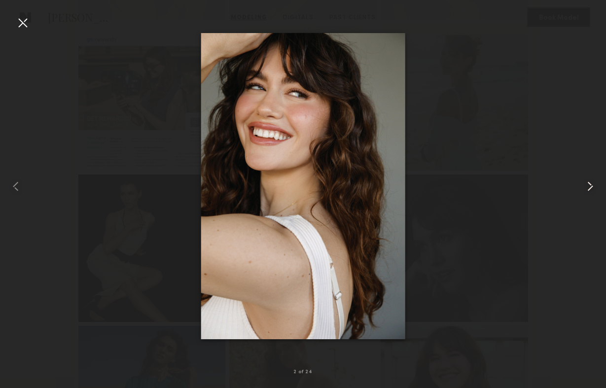
click at [592, 183] on common-icon at bounding box center [591, 187] width 16 height 16
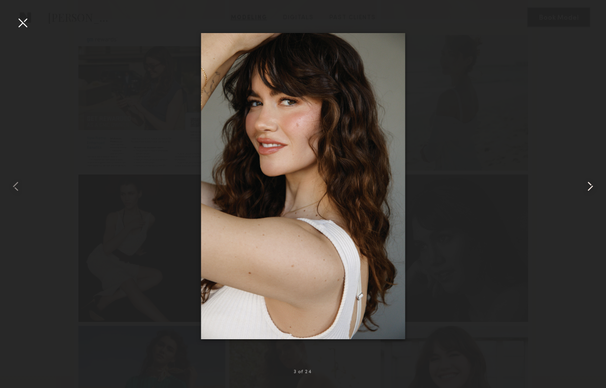
click at [592, 183] on common-icon at bounding box center [591, 187] width 16 height 16
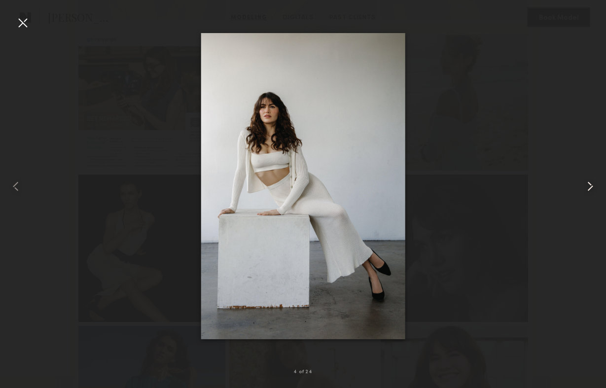
click at [592, 183] on common-icon at bounding box center [591, 187] width 16 height 16
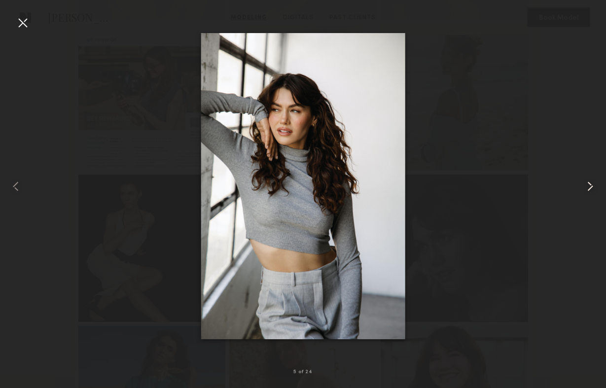
click at [592, 183] on common-icon at bounding box center [591, 187] width 16 height 16
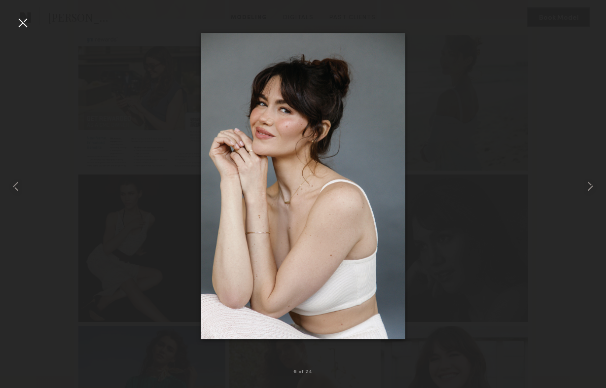
click at [23, 23] on div at bounding box center [23, 23] width 16 height 16
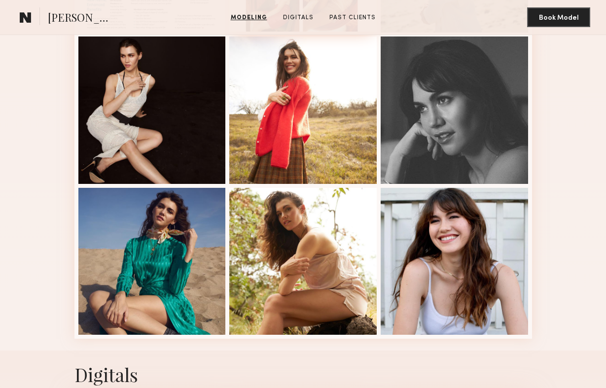
scroll to position [1582, 0]
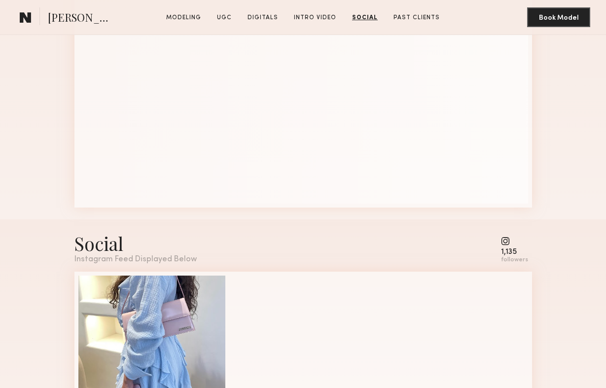
scroll to position [1997, 0]
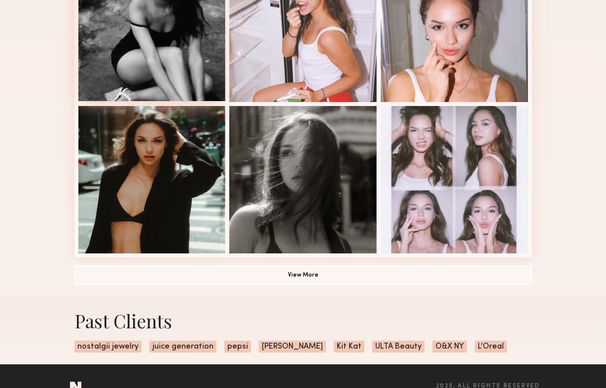
scroll to position [607, 0]
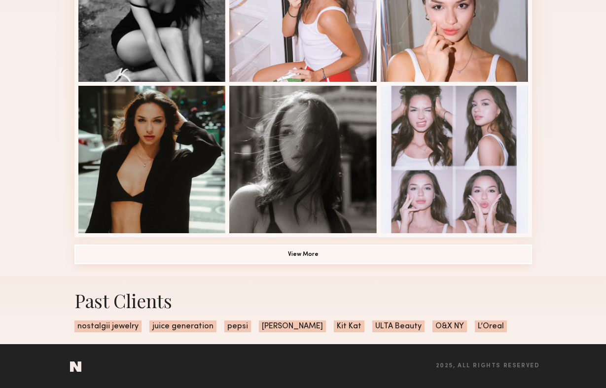
click at [120, 253] on button "View More" at bounding box center [303, 255] width 458 height 20
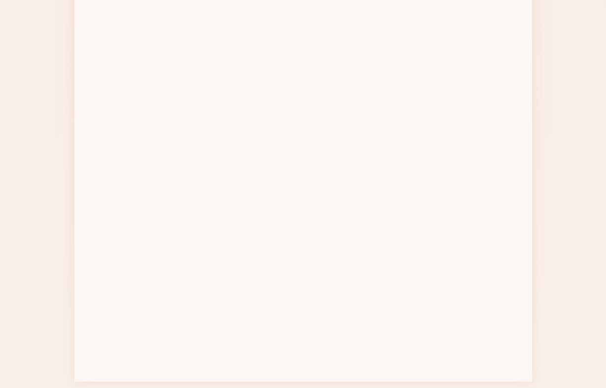
scroll to position [1184, 0]
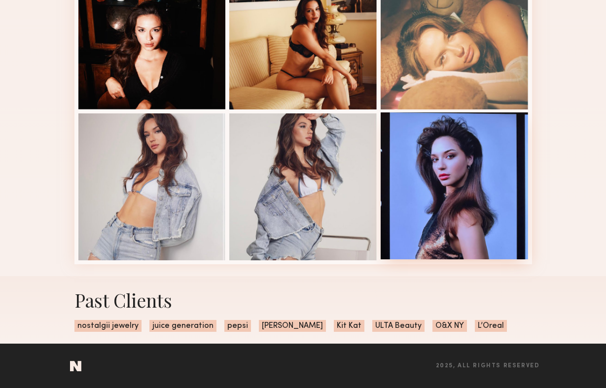
click at [434, 145] on div at bounding box center [455, 186] width 148 height 148
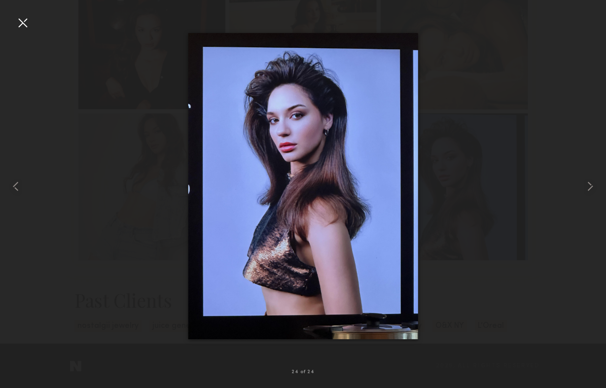
click at [22, 24] on div at bounding box center [23, 23] width 16 height 16
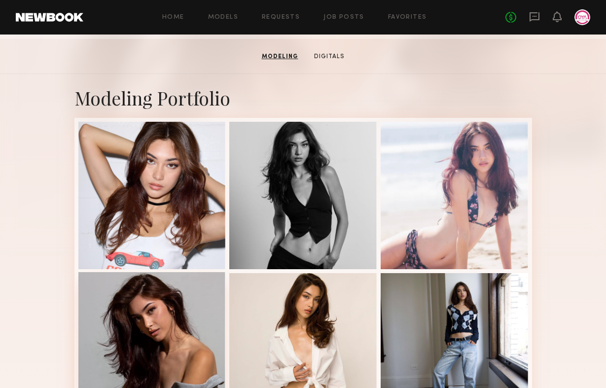
scroll to position [145, 0]
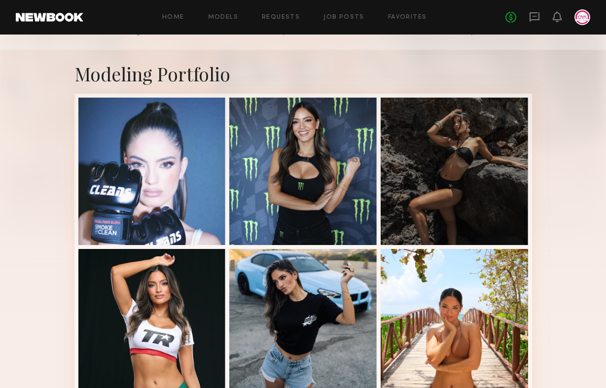
scroll to position [131, 0]
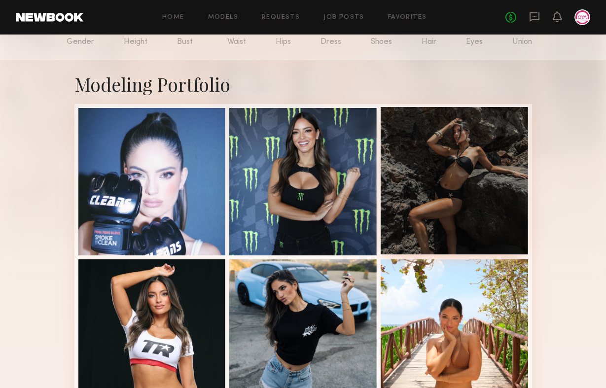
click at [429, 159] on div at bounding box center [455, 181] width 148 height 148
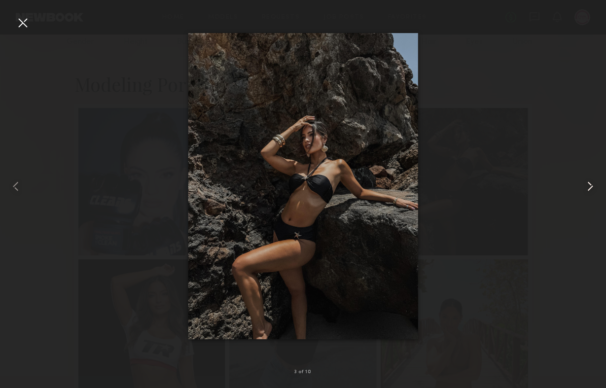
click at [597, 182] on common-icon at bounding box center [591, 187] width 16 height 16
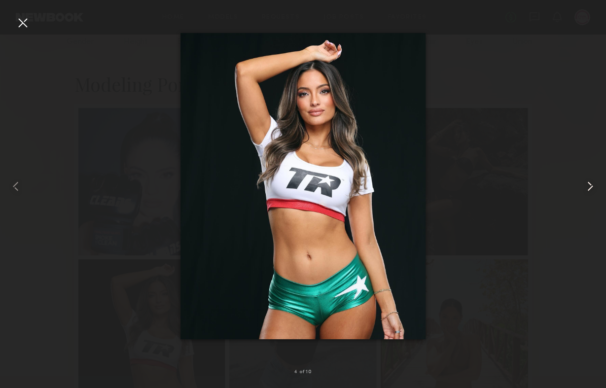
click at [597, 182] on common-icon at bounding box center [591, 187] width 16 height 16
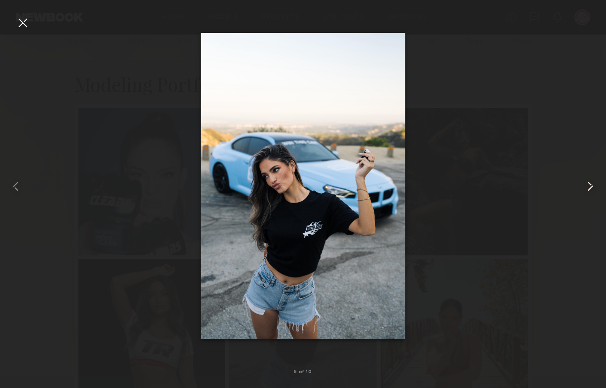
click at [597, 182] on common-icon at bounding box center [591, 187] width 16 height 16
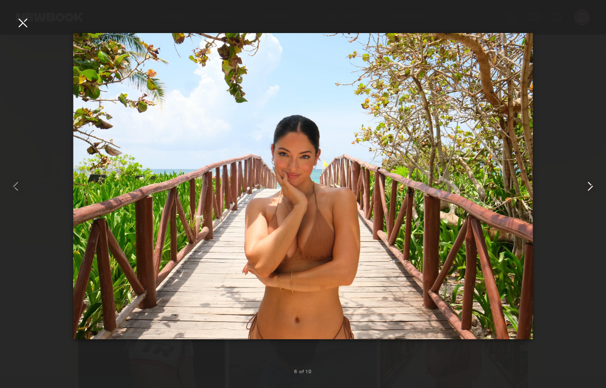
click at [597, 182] on common-icon at bounding box center [591, 187] width 16 height 16
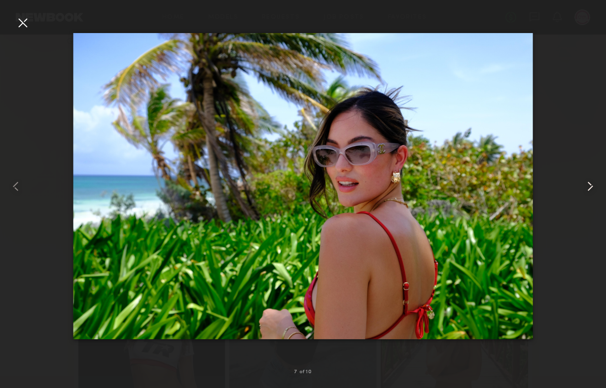
click at [597, 182] on common-icon at bounding box center [591, 187] width 16 height 16
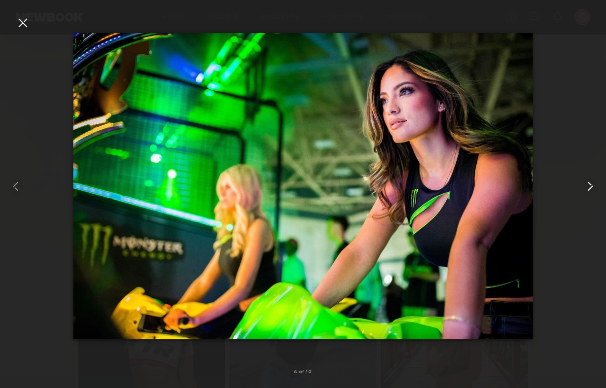
click at [597, 182] on common-icon at bounding box center [591, 187] width 16 height 16
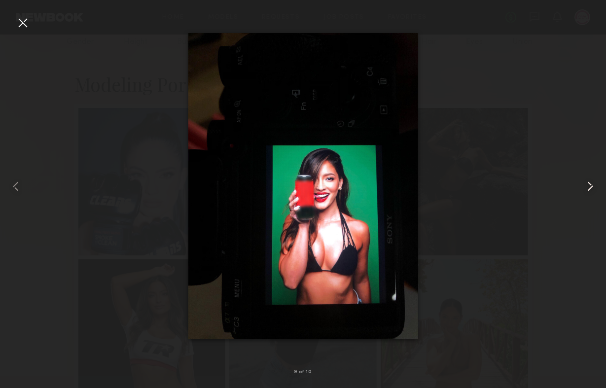
click at [597, 182] on common-icon at bounding box center [591, 187] width 16 height 16
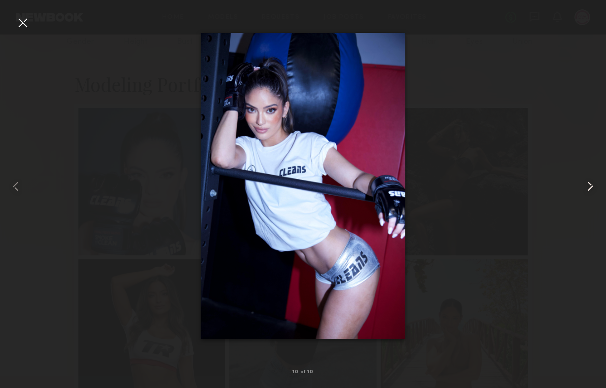
click at [597, 182] on common-icon at bounding box center [591, 187] width 16 height 16
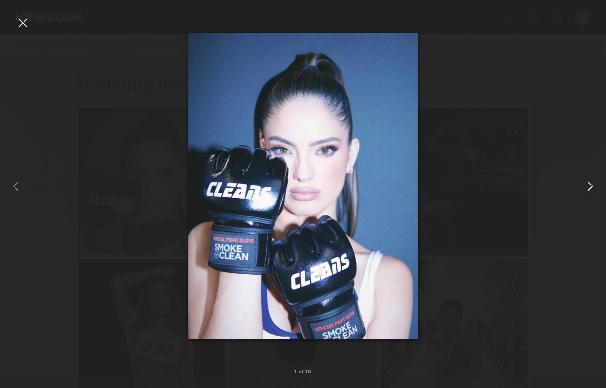
click at [597, 182] on common-icon at bounding box center [591, 187] width 16 height 16
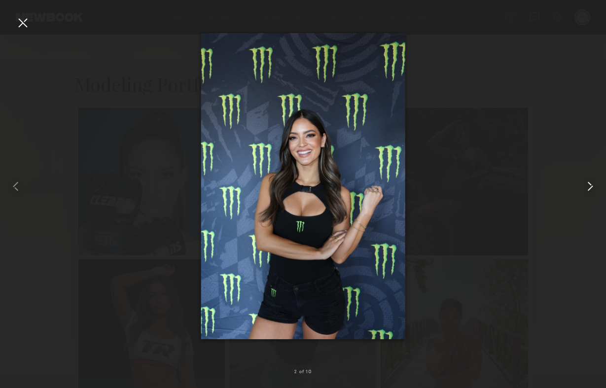
click at [597, 182] on common-icon at bounding box center [591, 187] width 16 height 16
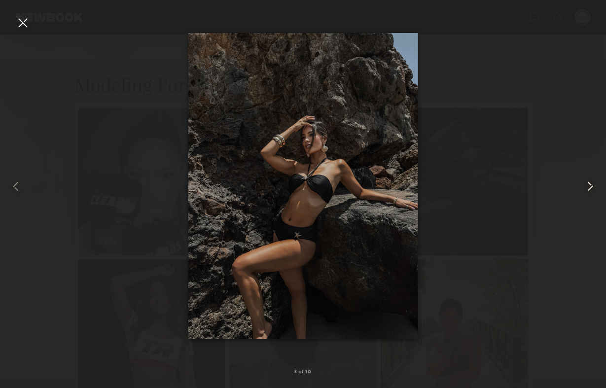
click at [597, 182] on common-icon at bounding box center [591, 187] width 16 height 16
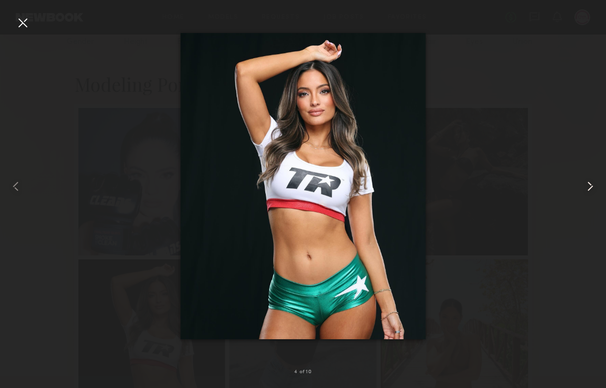
click at [597, 182] on common-icon at bounding box center [591, 187] width 16 height 16
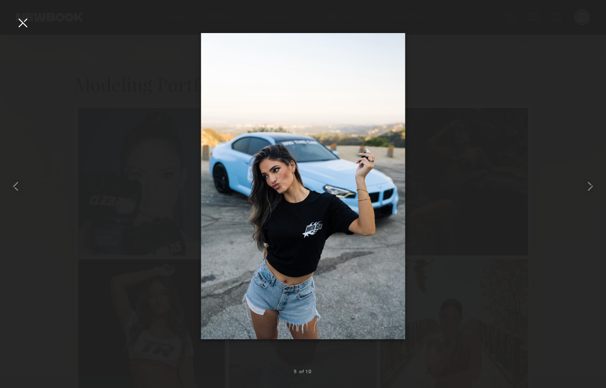
click at [532, 148] on div at bounding box center [303, 186] width 606 height 341
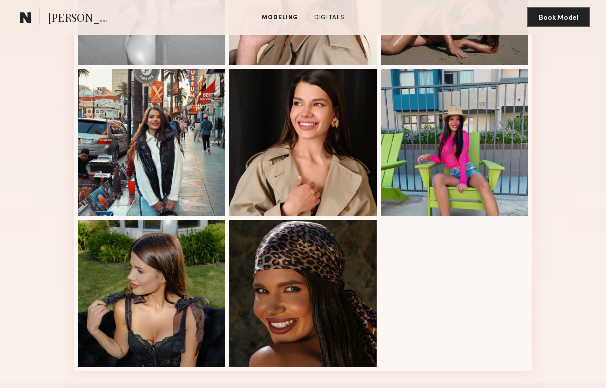
scroll to position [350, 0]
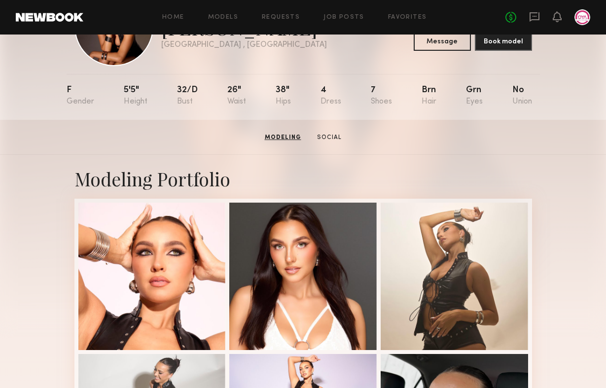
scroll to position [34, 0]
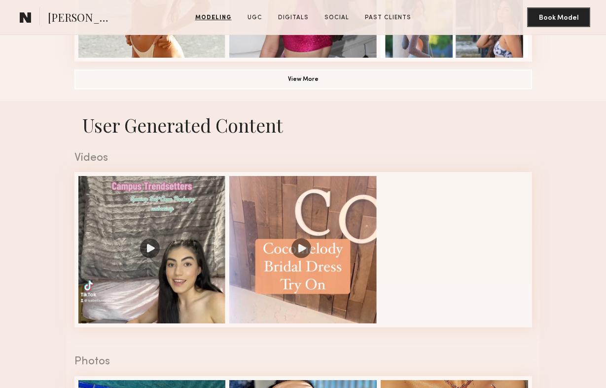
scroll to position [819, 0]
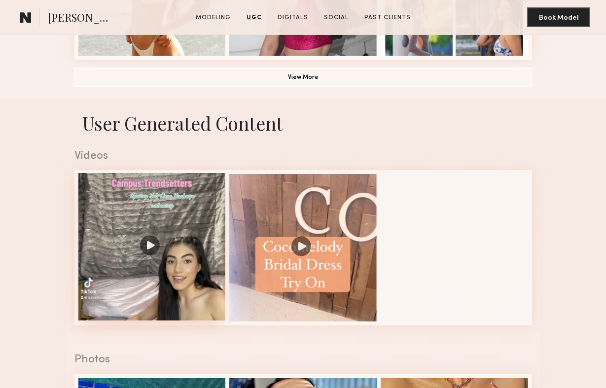
click at [143, 257] on div at bounding box center [152, 247] width 148 height 148
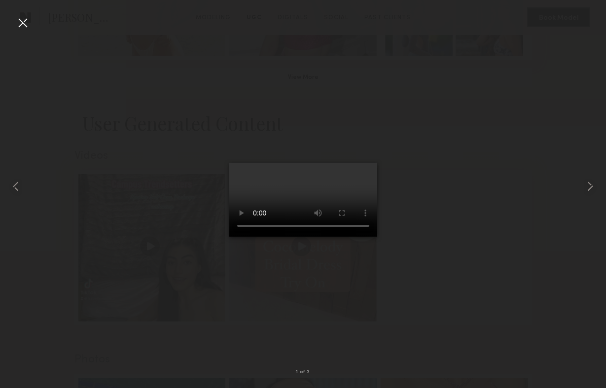
click at [24, 23] on div at bounding box center [23, 23] width 16 height 16
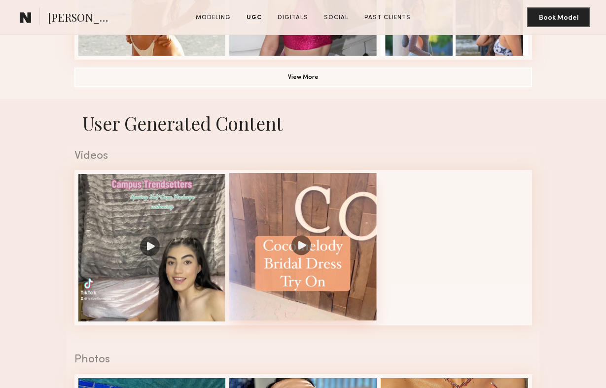
click at [277, 216] on div at bounding box center [303, 247] width 148 height 148
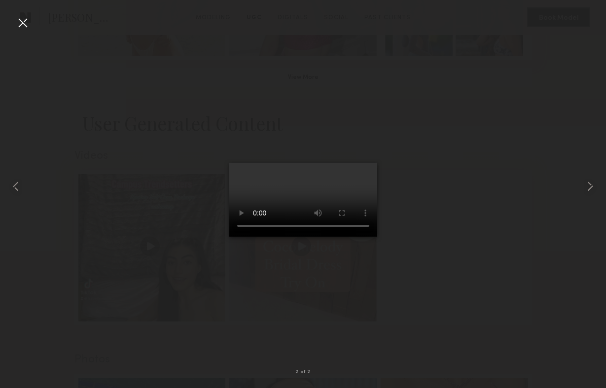
click at [28, 20] on div at bounding box center [23, 23] width 16 height 16
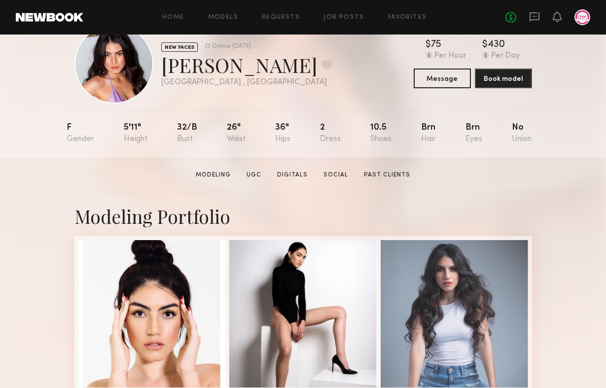
scroll to position [0, 0]
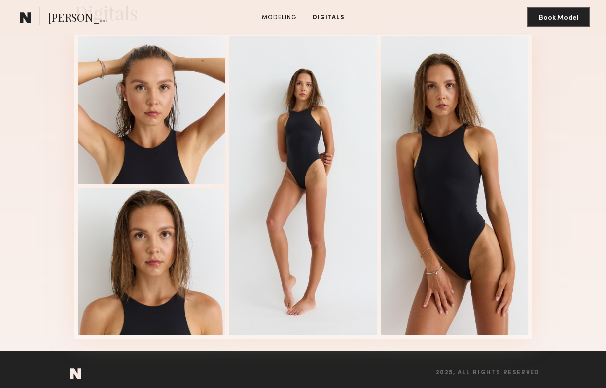
scroll to position [606, 0]
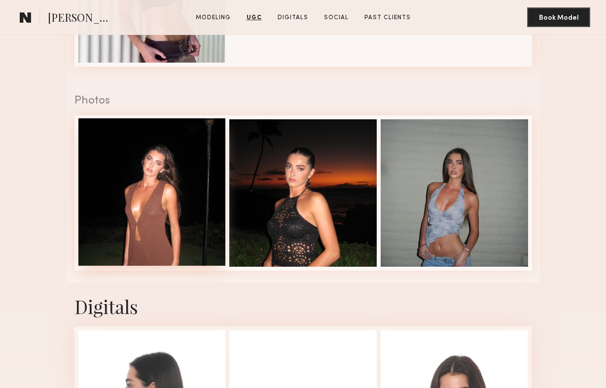
scroll to position [1085, 0]
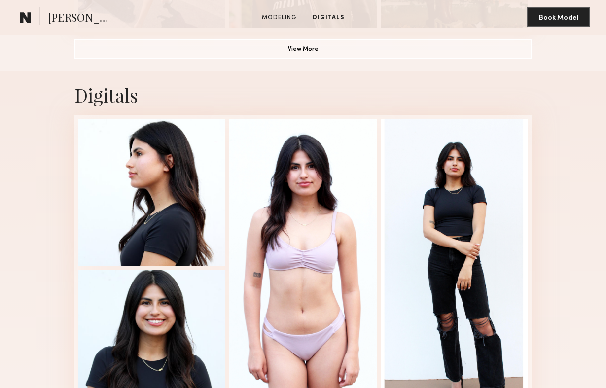
scroll to position [937, 0]
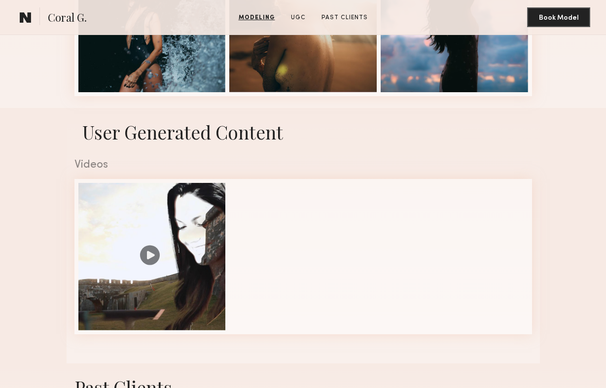
scroll to position [853, 0]
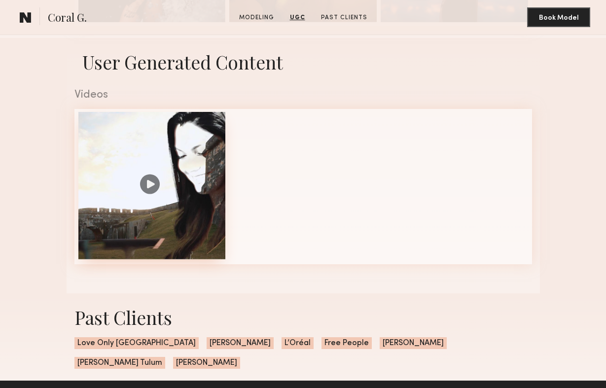
click at [148, 161] on div at bounding box center [152, 186] width 148 height 148
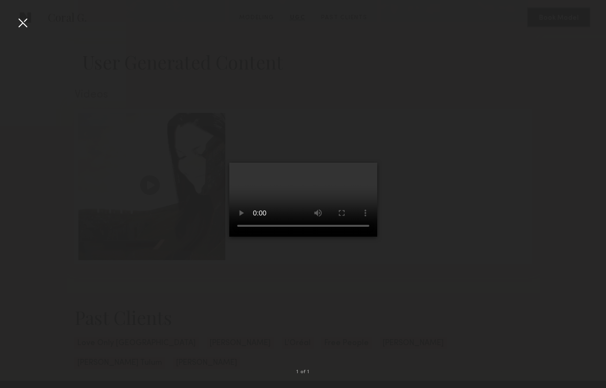
click at [22, 23] on div at bounding box center [23, 23] width 16 height 16
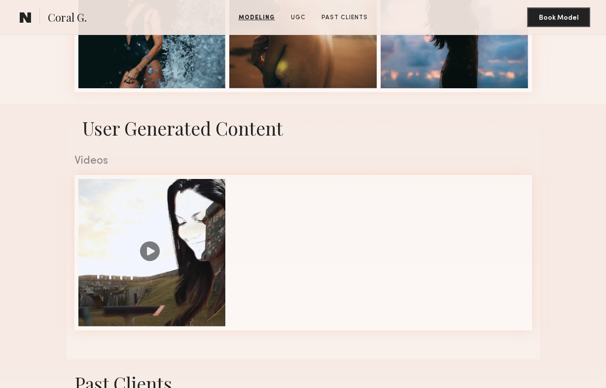
scroll to position [824, 0]
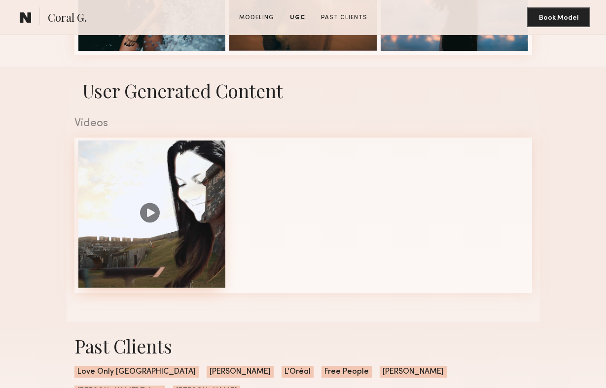
click at [189, 220] on div at bounding box center [152, 215] width 148 height 148
